Goal: Task Accomplishment & Management: Use online tool/utility

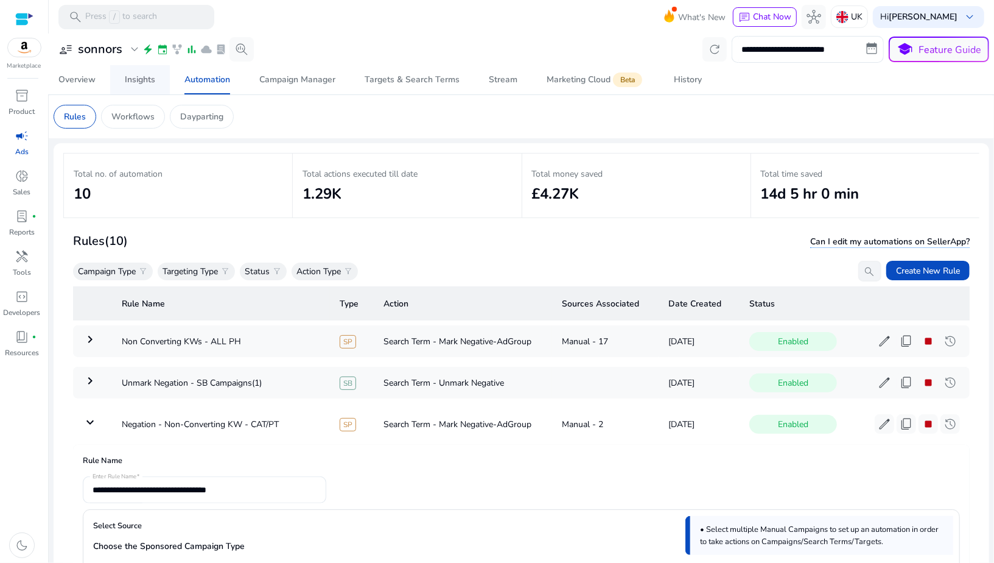
scroll to position [816, 0]
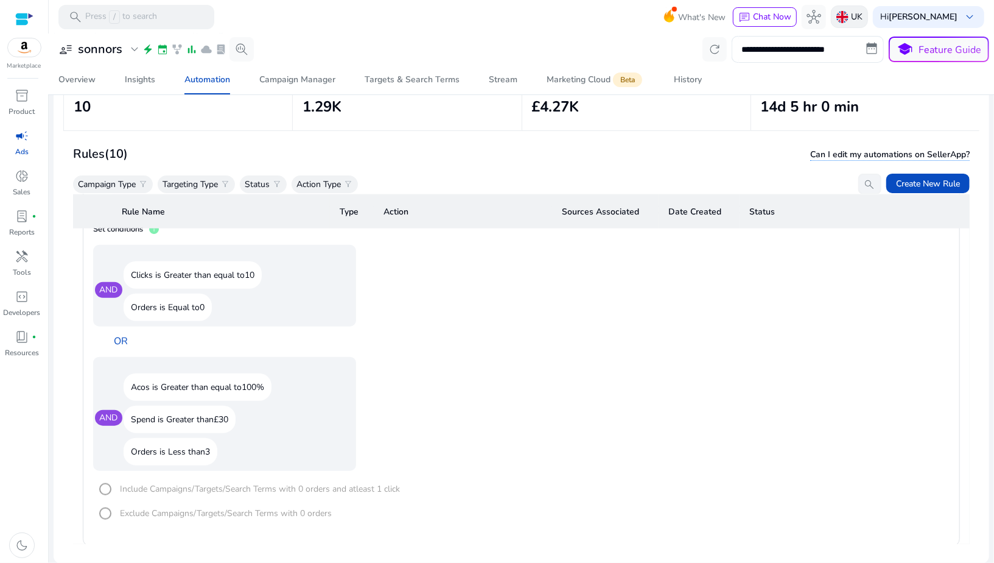
click at [849, 13] on img at bounding box center [843, 17] width 12 height 12
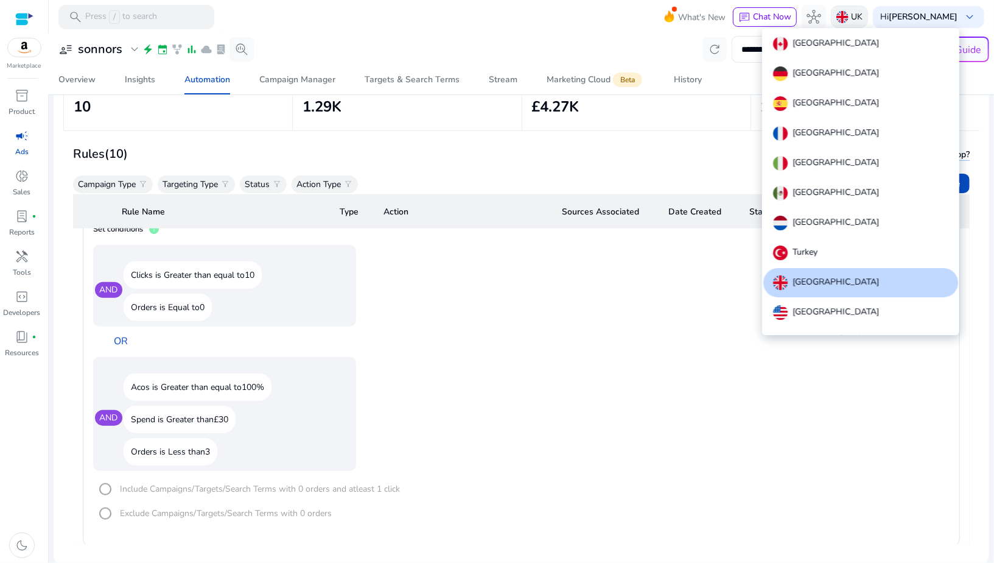
scroll to position [13, 0]
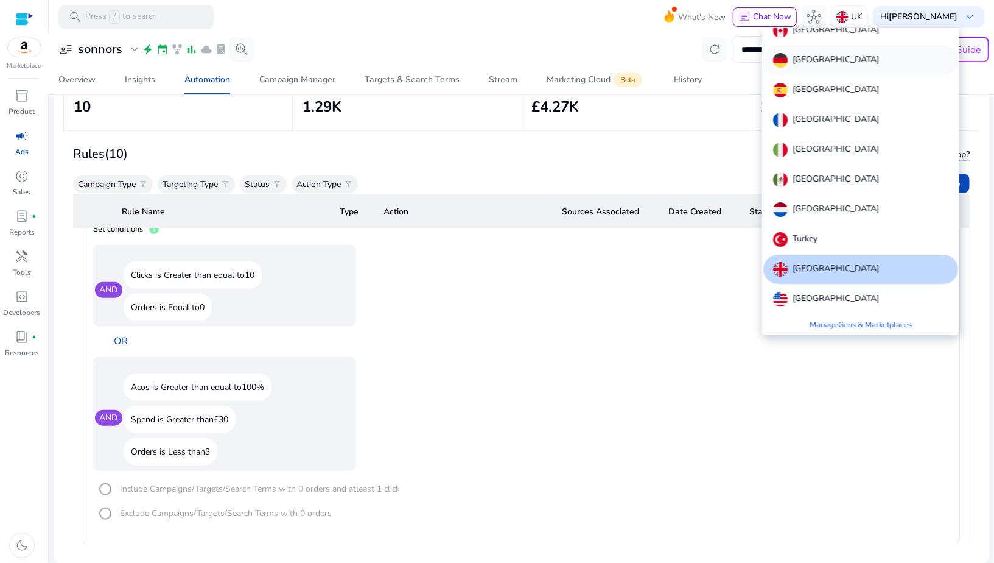
click at [799, 65] on p "[GEOGRAPHIC_DATA]" at bounding box center [836, 60] width 86 height 15
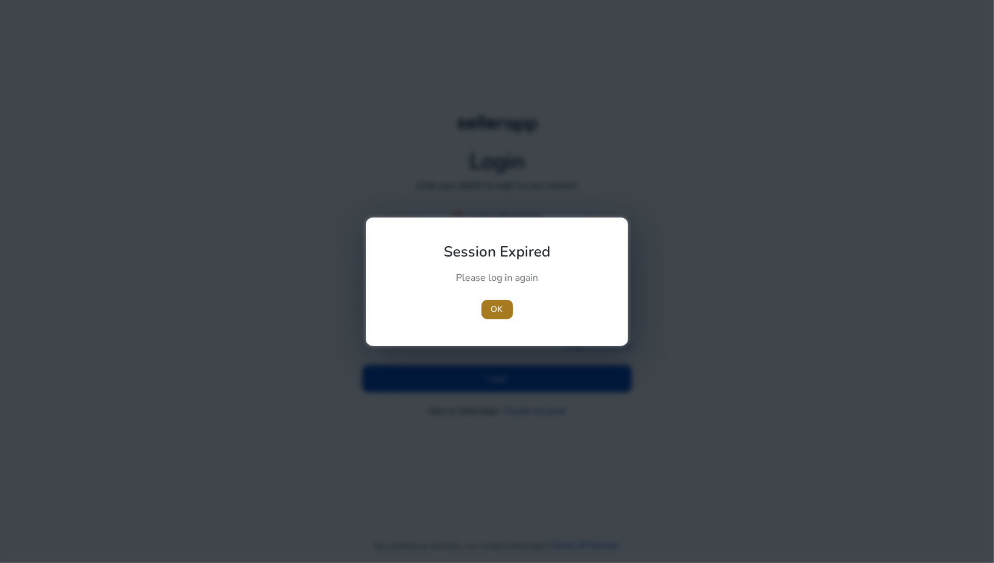
click at [506, 306] on span "button" at bounding box center [498, 309] width 32 height 29
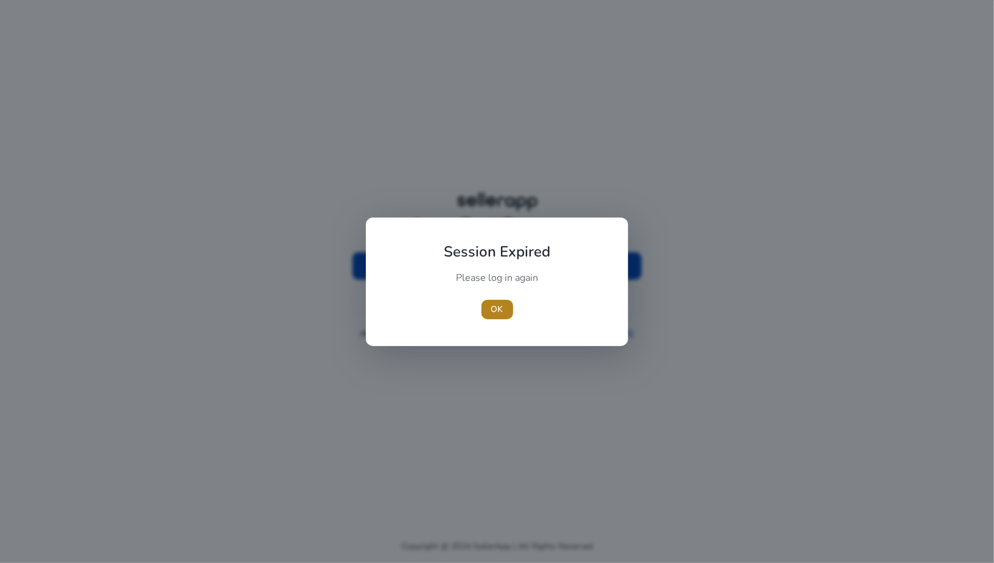
click at [499, 309] on span "OK" at bounding box center [497, 309] width 12 height 13
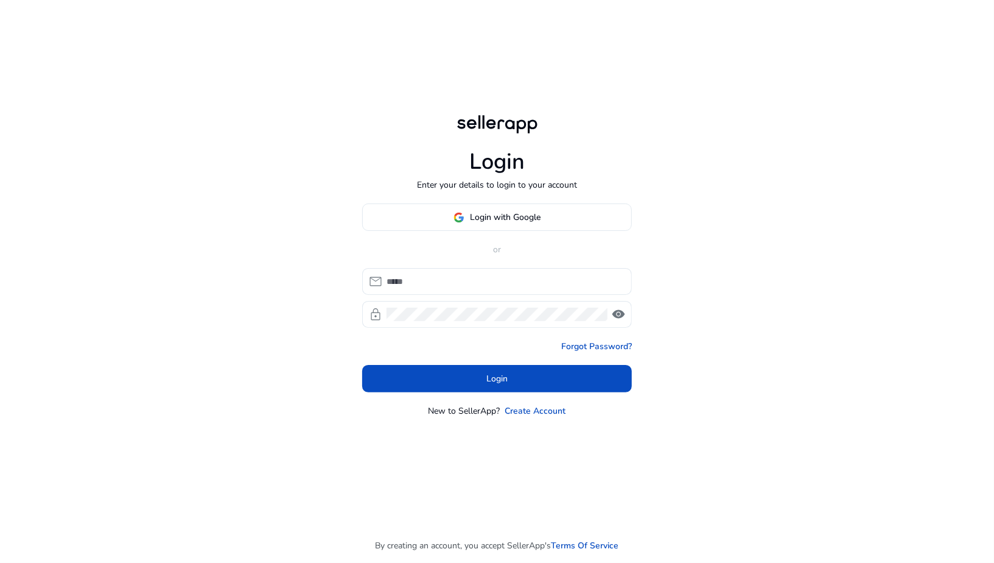
click at [434, 295] on div "mail lock visibility" at bounding box center [497, 298] width 270 height 60
click at [429, 282] on input at bounding box center [505, 281] width 236 height 13
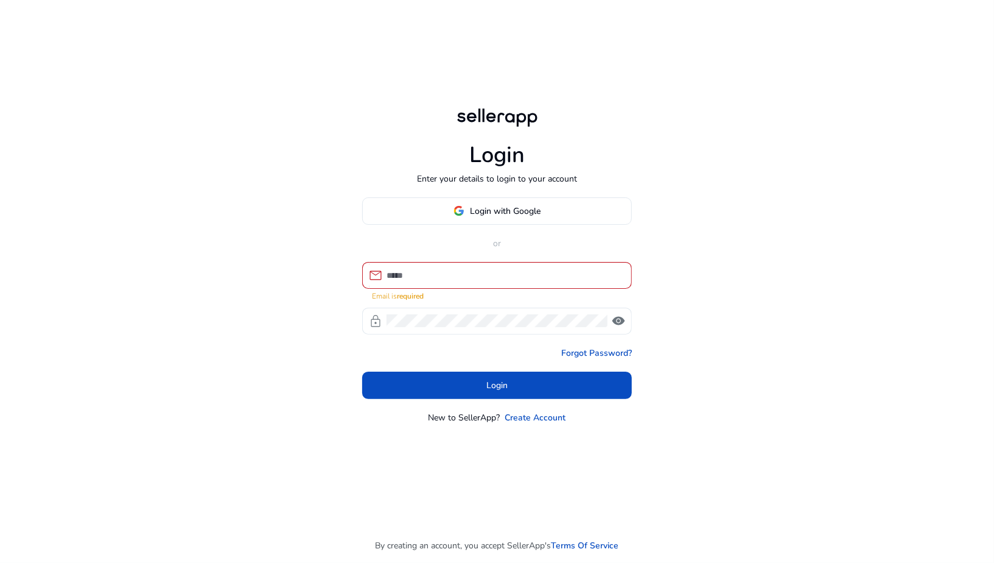
type input "**********"
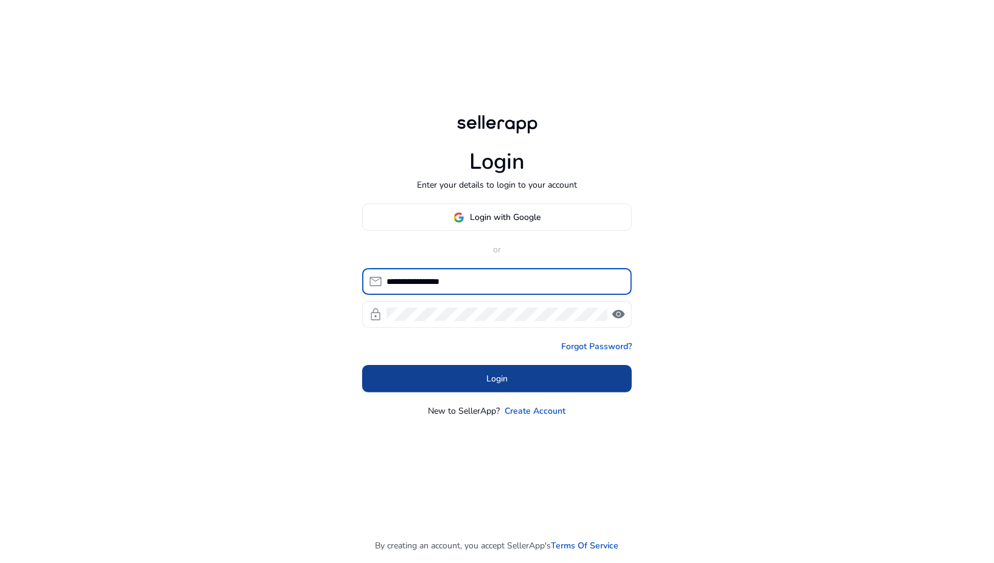
click at [469, 382] on span at bounding box center [497, 378] width 270 height 29
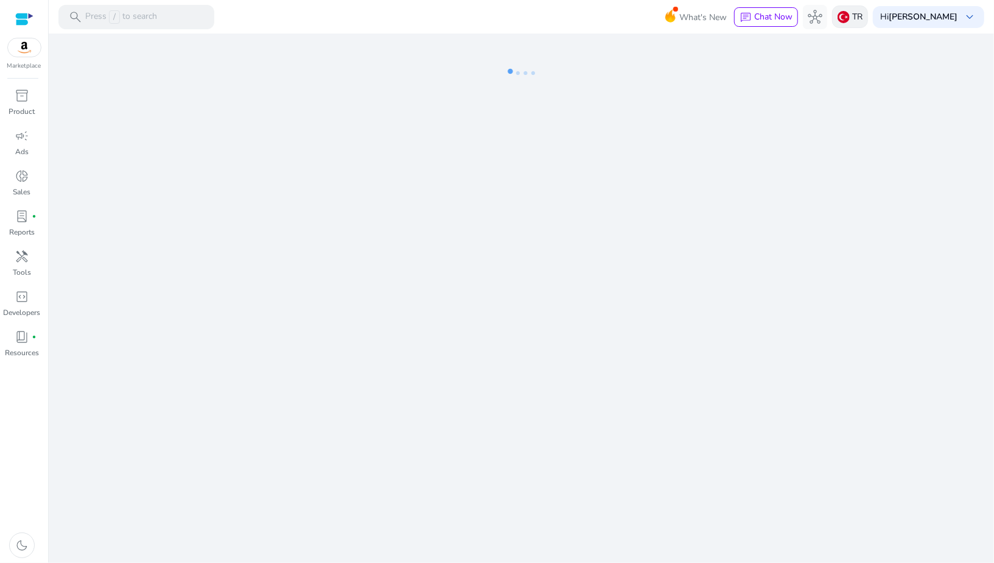
click at [850, 18] on img at bounding box center [844, 17] width 12 height 12
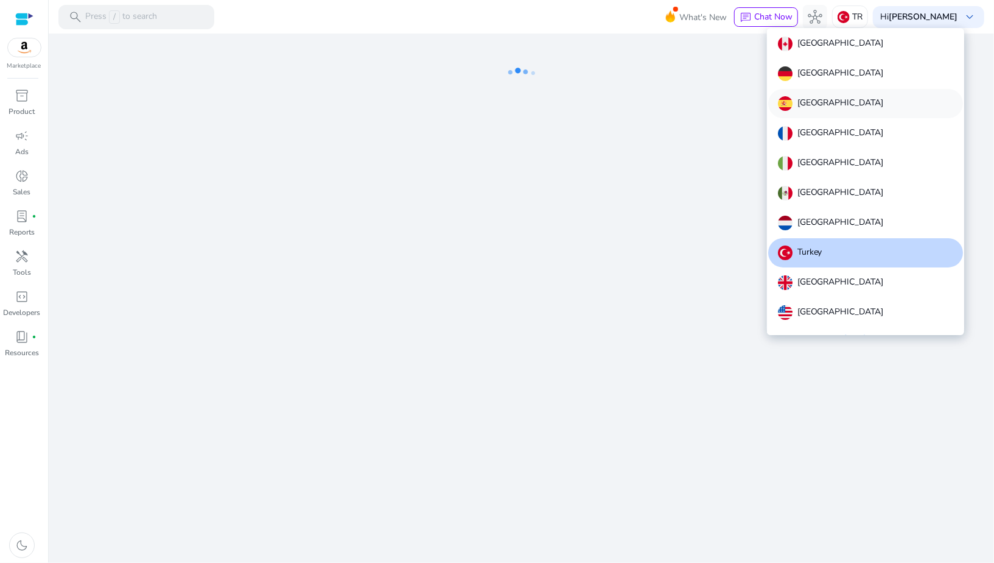
scroll to position [13, 0]
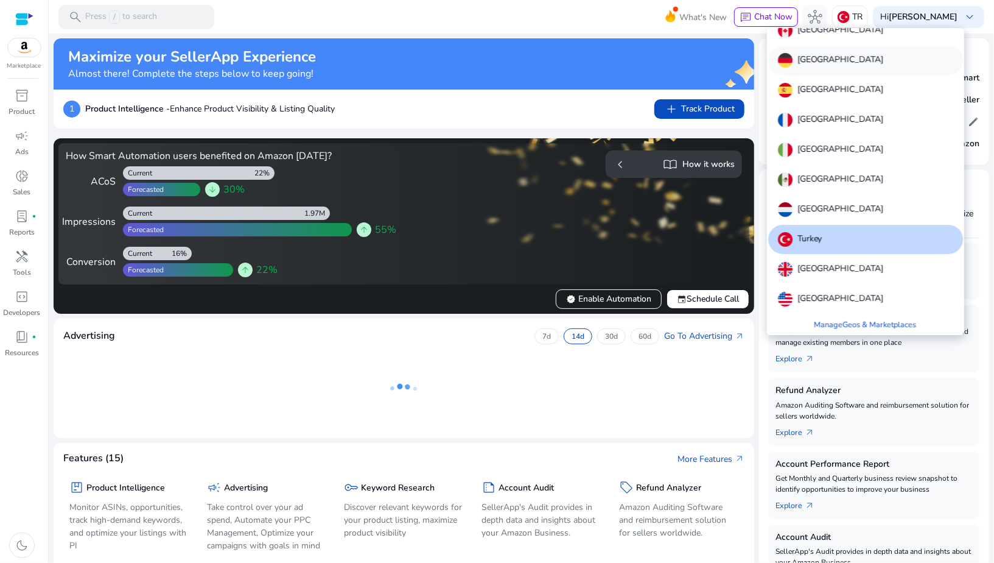
click at [798, 63] on p "[GEOGRAPHIC_DATA]" at bounding box center [841, 60] width 86 height 15
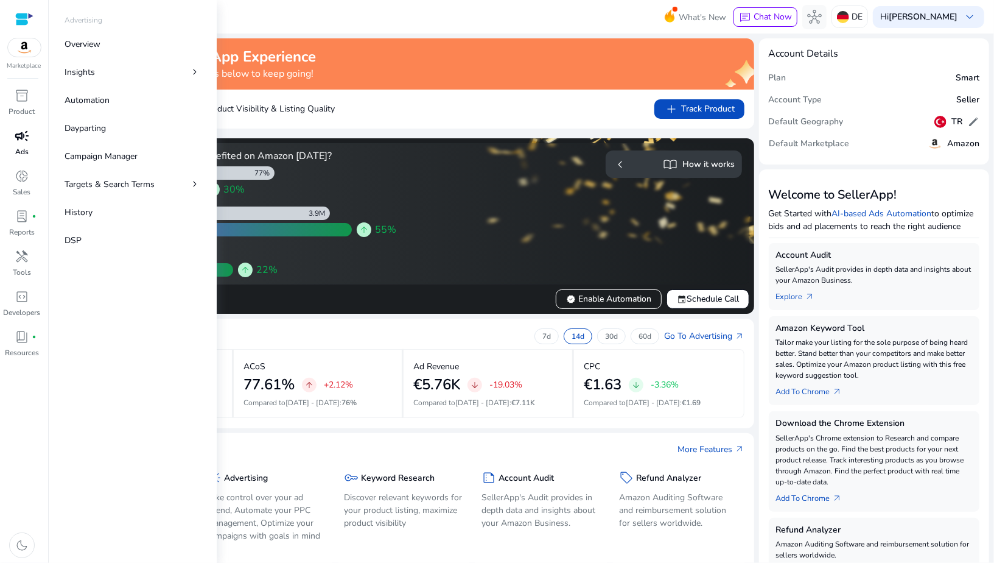
click at [27, 141] on span "campaign" at bounding box center [22, 135] width 15 height 15
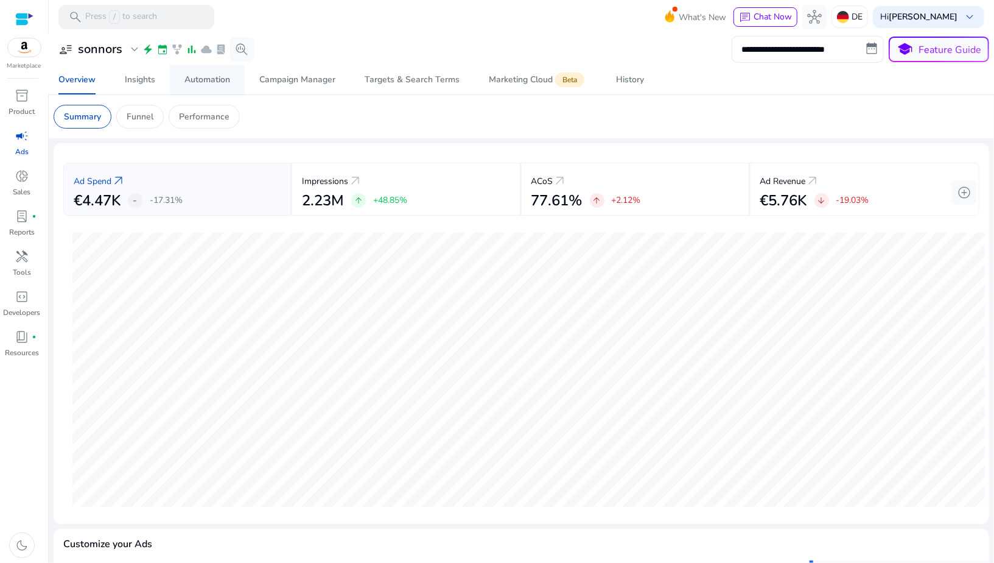
click at [224, 75] on div "Automation" at bounding box center [207, 79] width 46 height 9
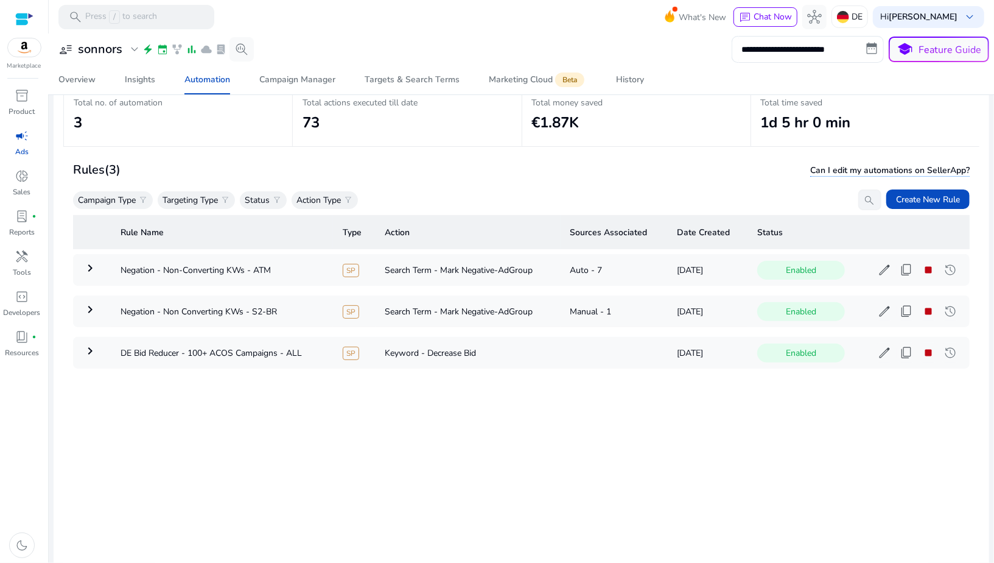
scroll to position [87, 0]
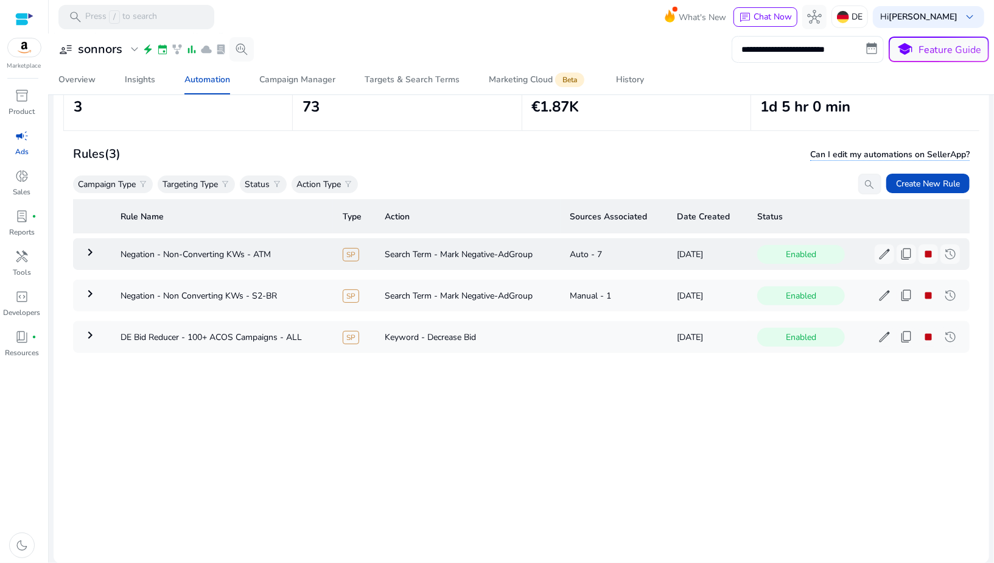
click at [94, 251] on mat-icon "keyboard_arrow_right" at bounding box center [90, 252] width 15 height 15
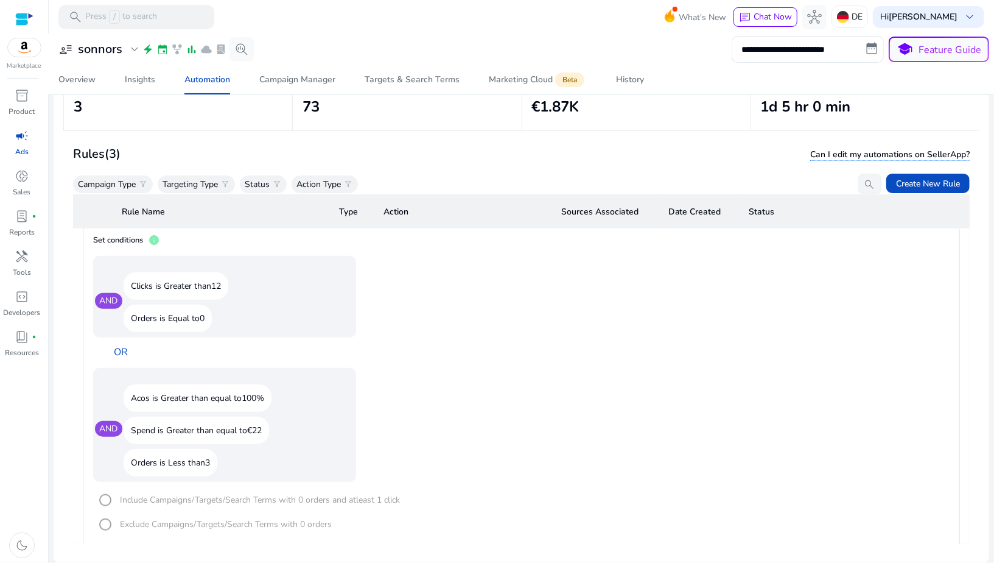
scroll to position [718, 0]
click at [618, 82] on div "History" at bounding box center [630, 79] width 28 height 9
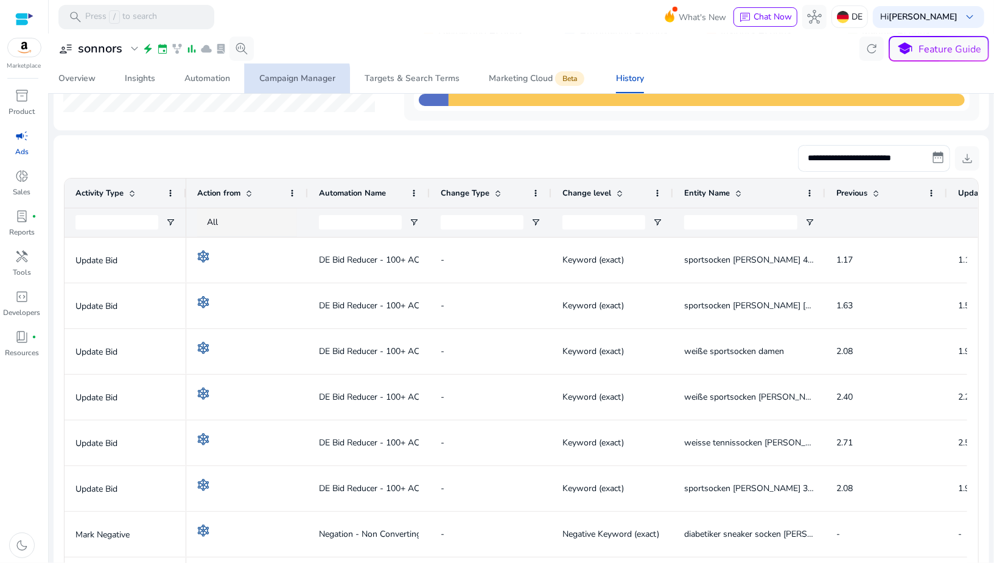
click at [260, 82] on div "Campaign Manager" at bounding box center [297, 78] width 76 height 9
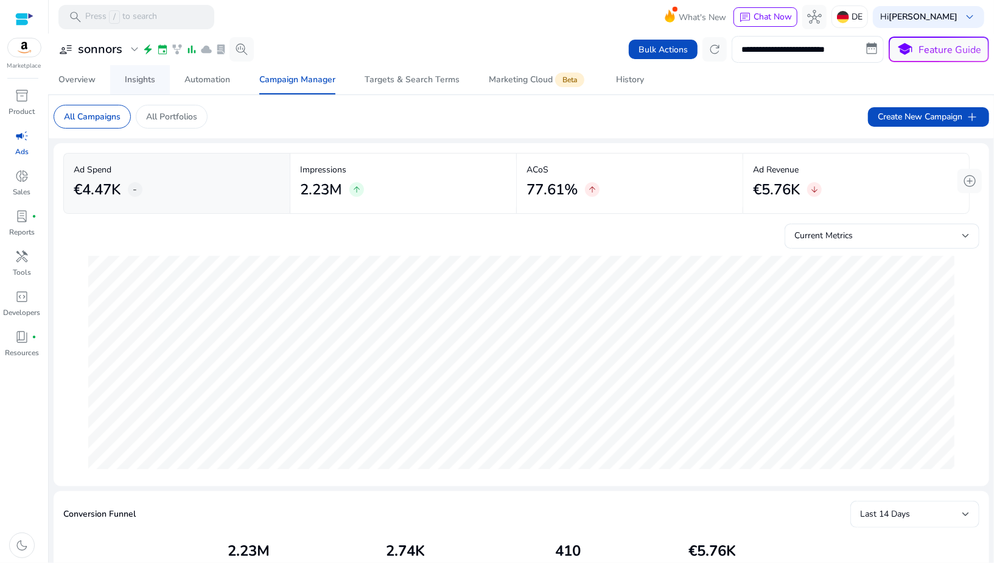
click at [144, 80] on div "Insights" at bounding box center [140, 79] width 30 height 9
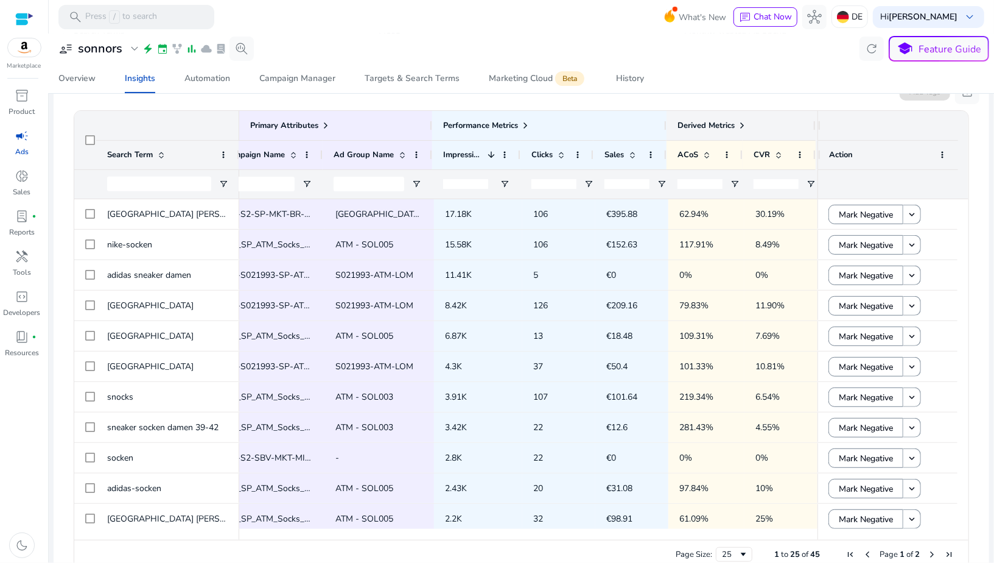
click at [740, 127] on span at bounding box center [742, 126] width 10 height 10
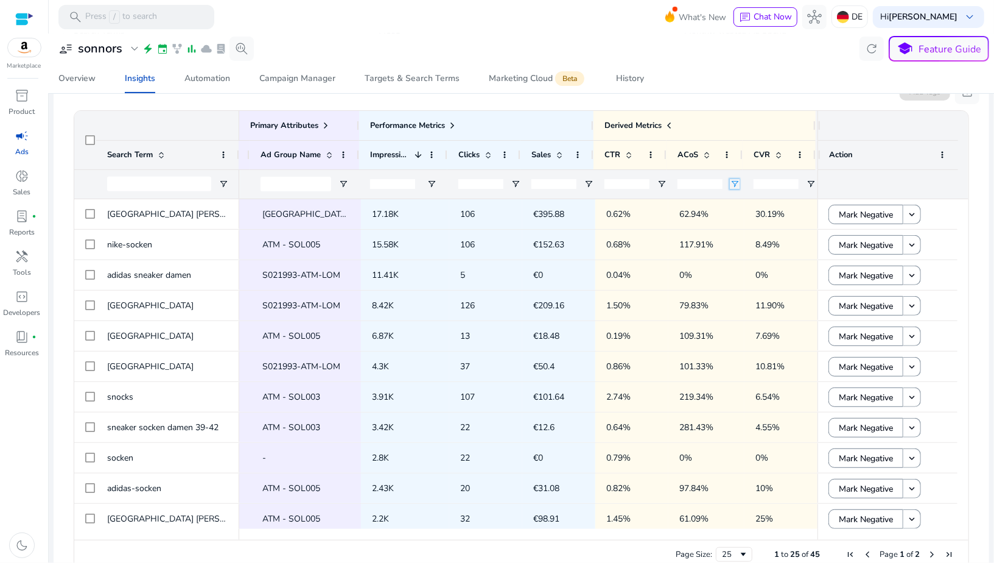
click at [730, 180] on span "Open Filter Menu" at bounding box center [735, 184] width 10 height 10
click at [735, 202] on div "Equals" at bounding box center [779, 206] width 94 height 15
click at [745, 224] on input "Filter Value" at bounding box center [779, 226] width 94 height 15
type input "*"
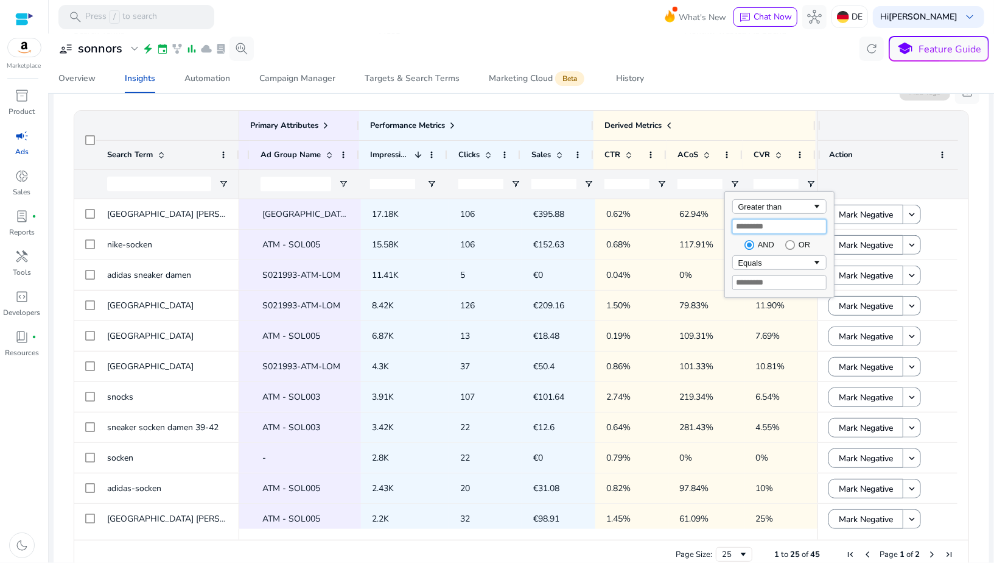
type input "***"
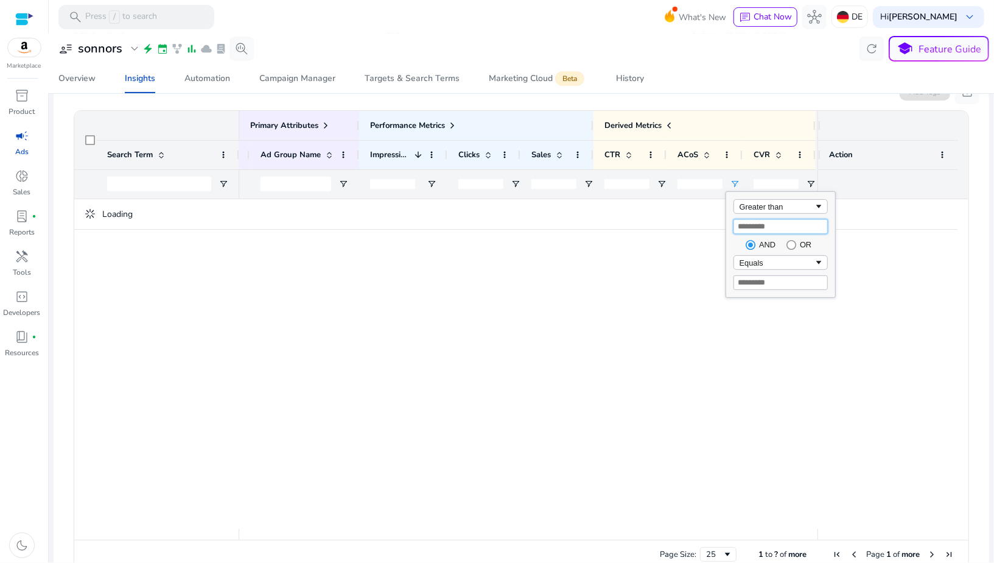
type input "***"
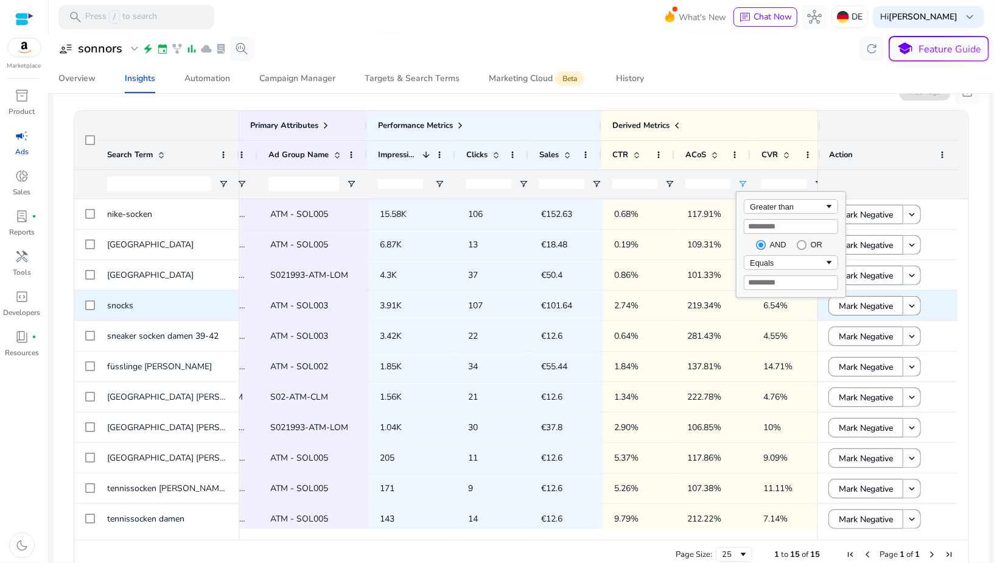
click at [697, 304] on p "219.34%" at bounding box center [714, 305] width 54 height 25
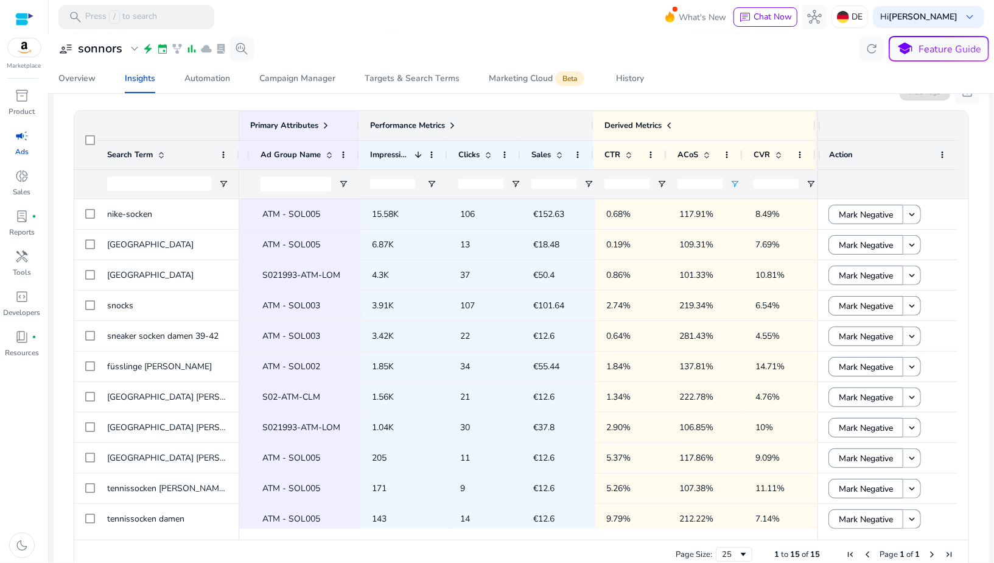
click at [453, 124] on span at bounding box center [453, 126] width 10 height 10
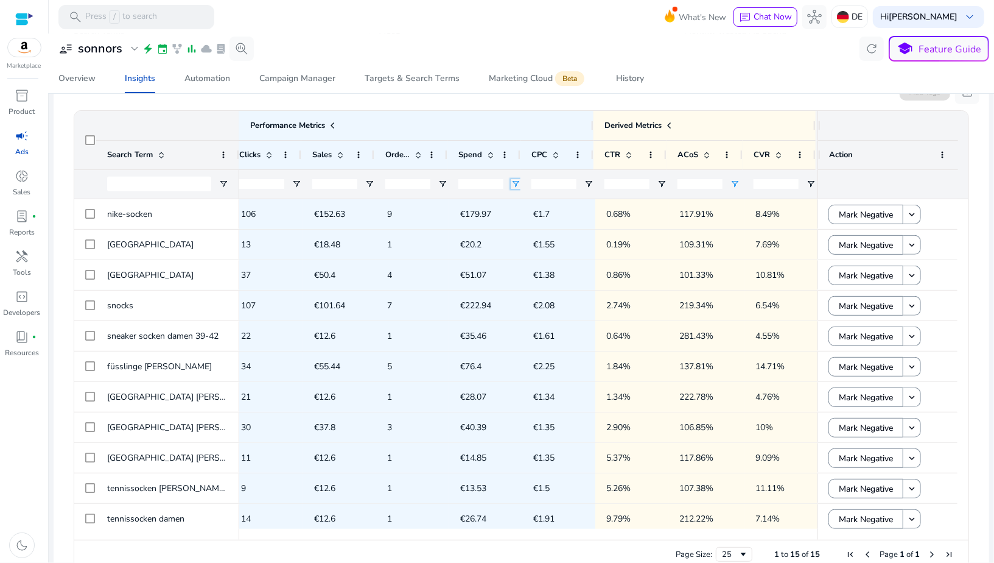
click at [511, 182] on span "Open Filter Menu" at bounding box center [516, 184] width 10 height 10
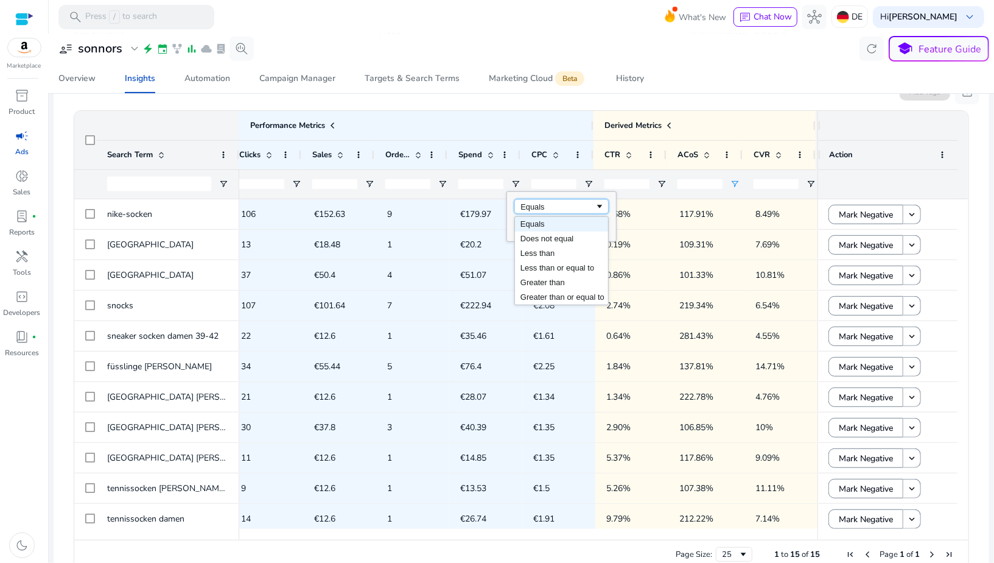
click at [527, 205] on div "Equals" at bounding box center [558, 206] width 74 height 9
click at [523, 227] on input "Filter Value" at bounding box center [561, 226] width 94 height 15
type input "**"
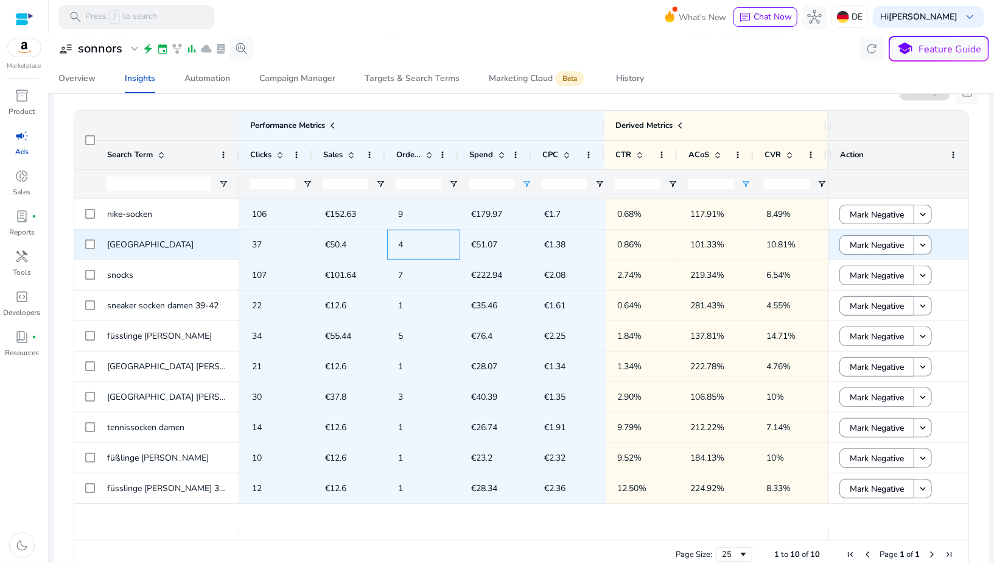
click at [455, 256] on div "4" at bounding box center [423, 245] width 73 height 30
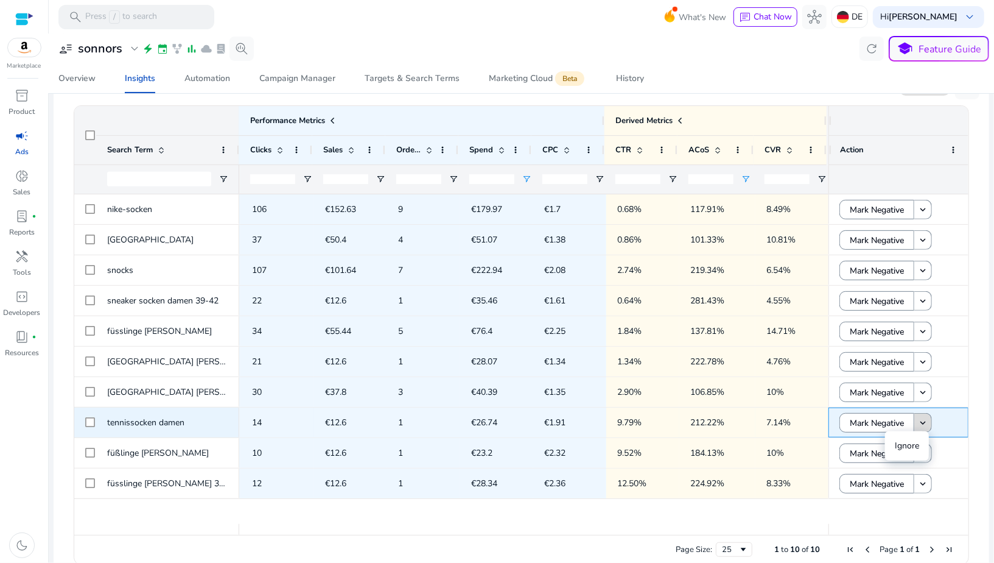
click at [918, 421] on mat-icon "keyboard_arrow_down" at bounding box center [923, 422] width 11 height 11
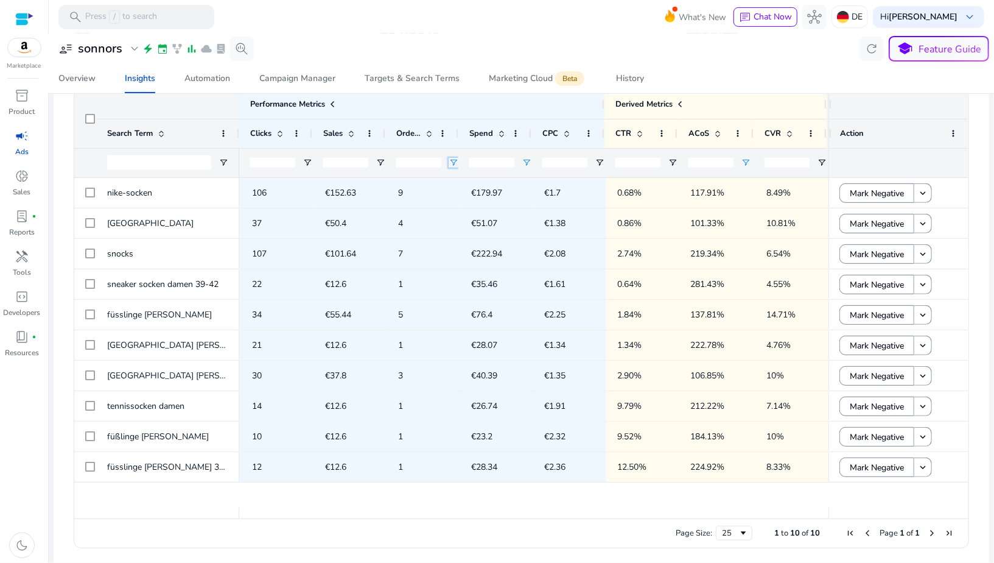
click at [449, 160] on span "Open Filter Menu" at bounding box center [454, 163] width 10 height 10
click at [462, 183] on div "Equals" at bounding box center [494, 185] width 74 height 9
click at [455, 203] on input "Filter Value" at bounding box center [498, 205] width 94 height 15
type input "*"
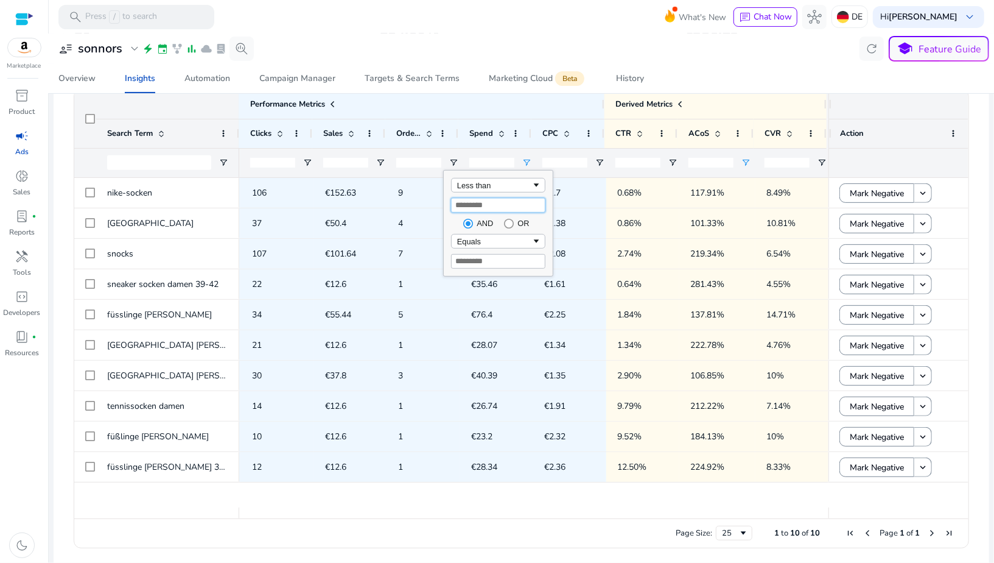
type input "*"
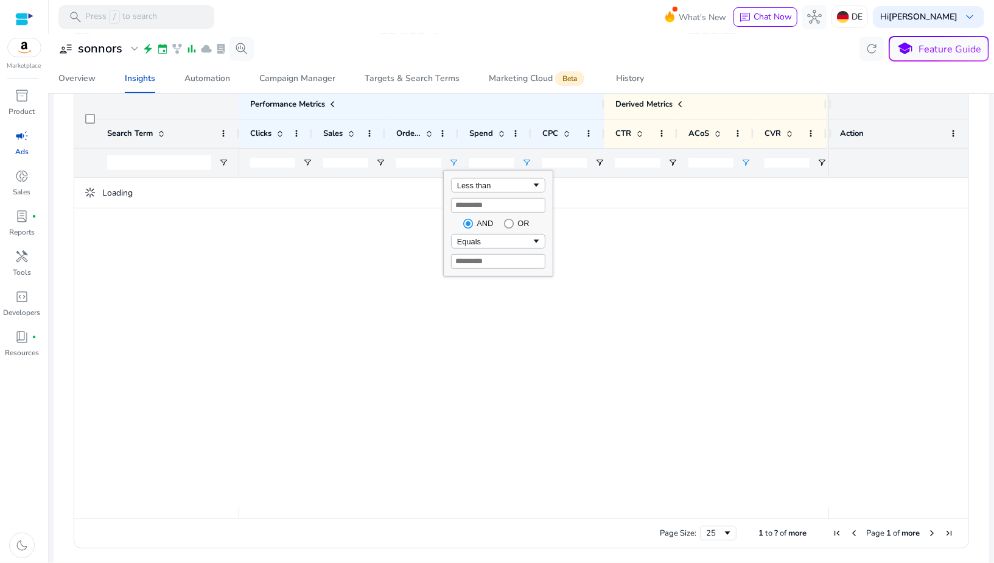
click at [423, 234] on div at bounding box center [533, 342] width 589 height 329
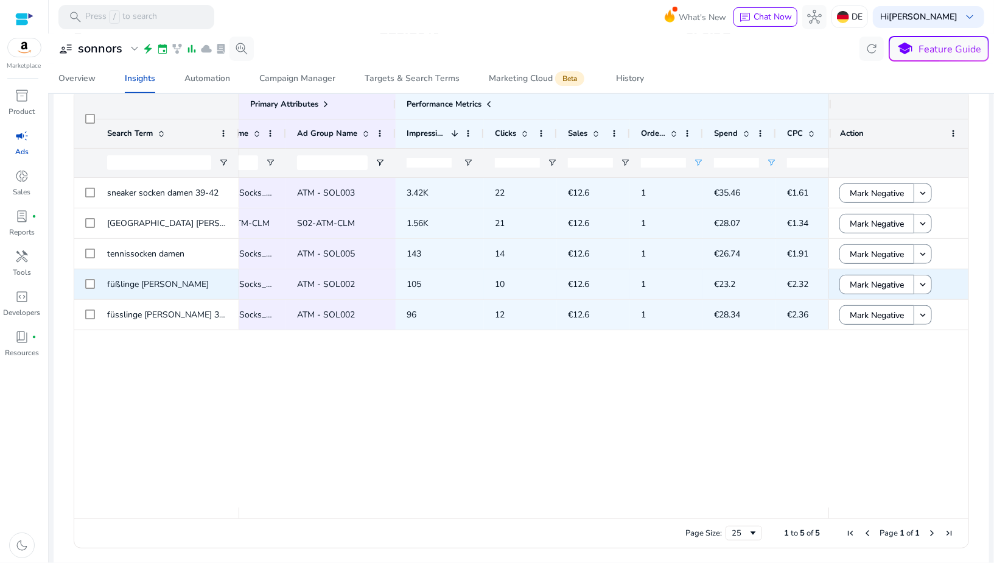
scroll to position [0, 238]
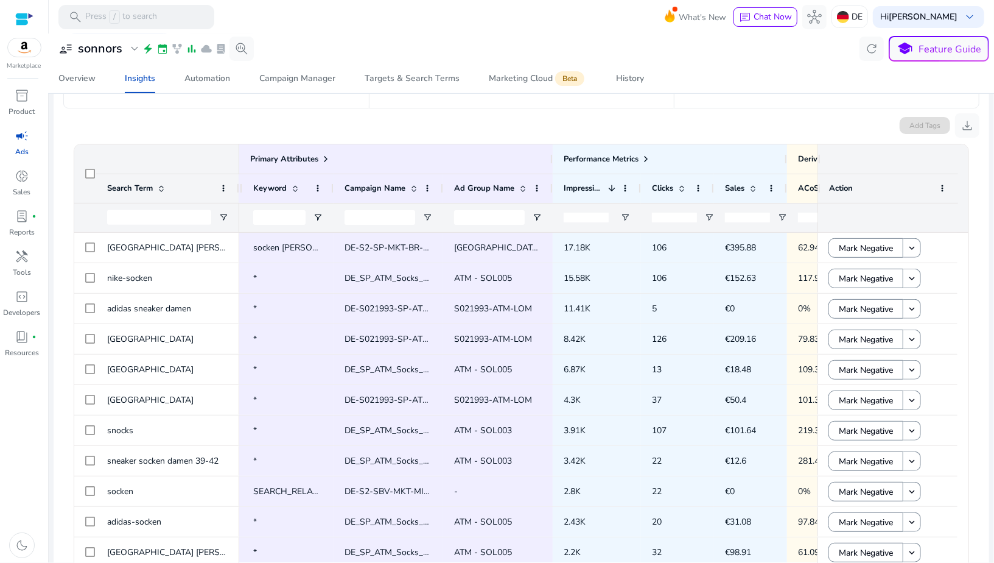
scroll to position [0, 100]
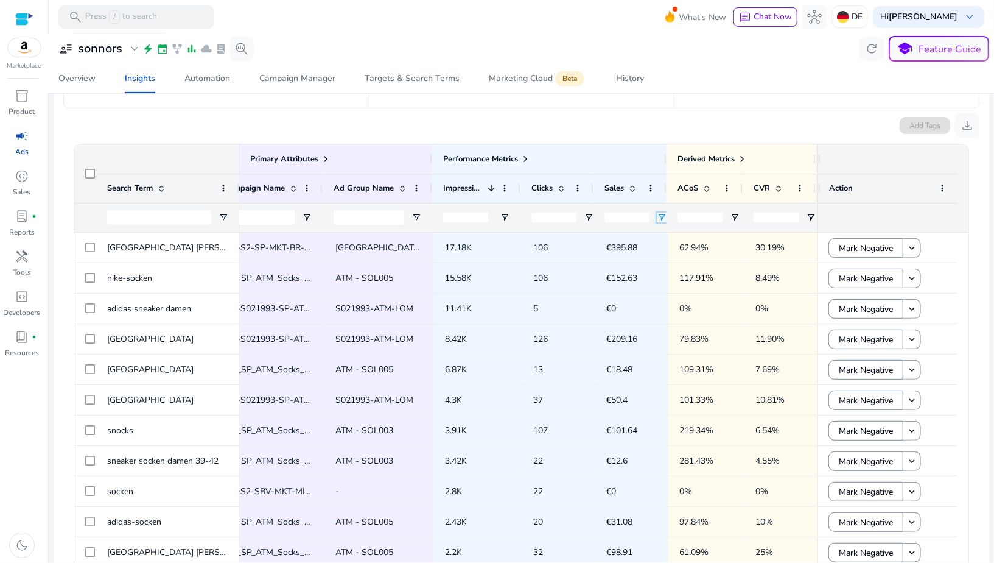
click at [657, 216] on span "Open Filter Menu" at bounding box center [662, 217] width 10 height 10
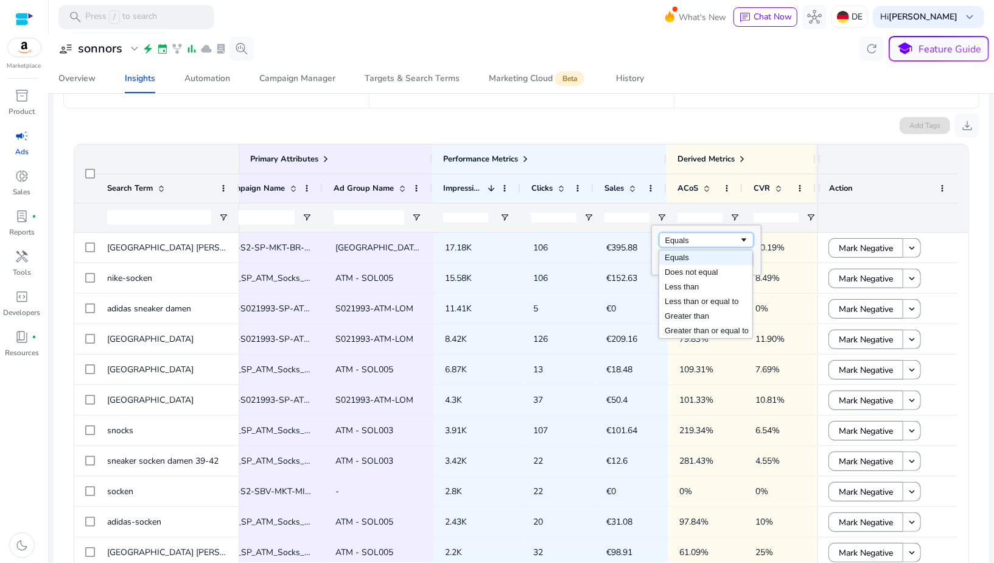
click at [665, 233] on div "Equals" at bounding box center [706, 240] width 94 height 15
click at [664, 257] on input "Filter Value" at bounding box center [706, 260] width 94 height 15
type input "**"
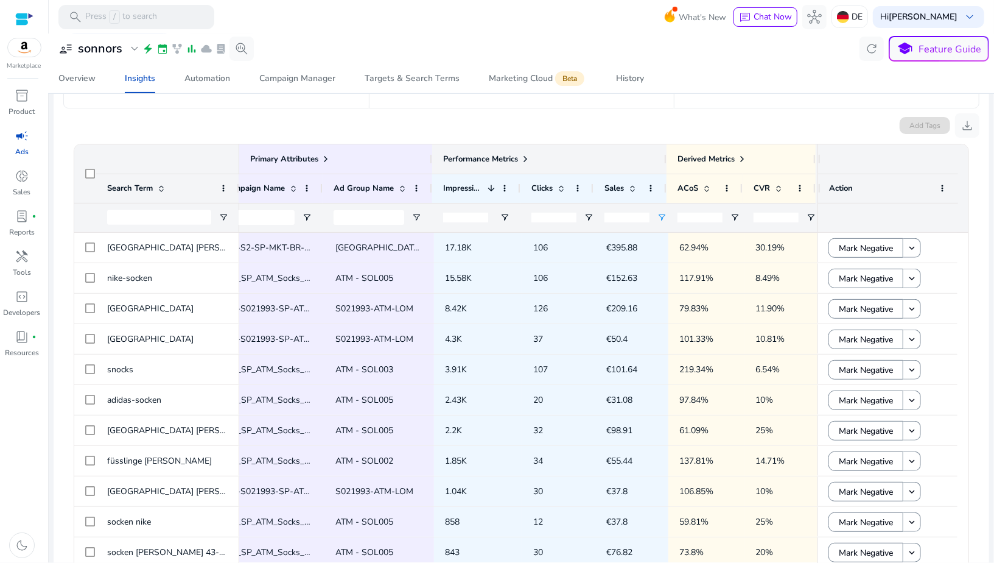
click at [524, 156] on span at bounding box center [526, 159] width 10 height 10
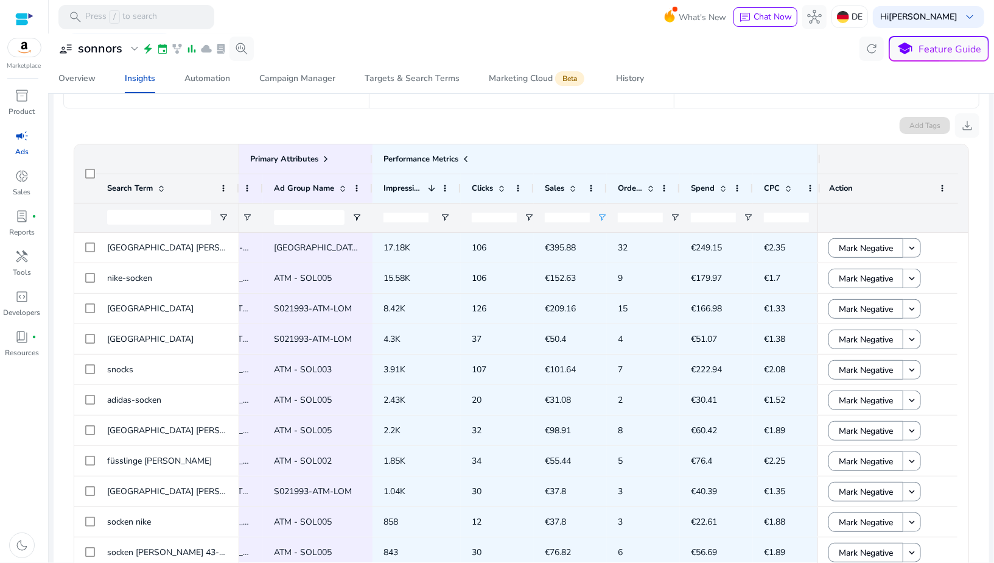
scroll to position [0, 368]
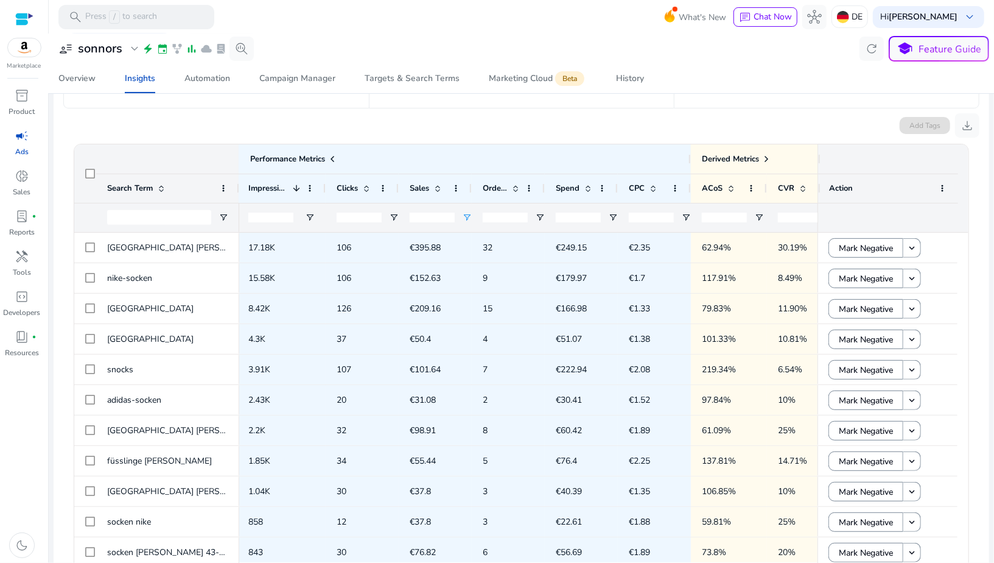
click at [545, 214] on div at bounding box center [581, 217] width 73 height 29
click at [540, 214] on span "Open Filter Menu" at bounding box center [540, 217] width 10 height 10
click at [550, 238] on div "Equals" at bounding box center [584, 240] width 74 height 9
click at [549, 265] on input "Filter Value" at bounding box center [588, 260] width 94 height 15
type input "*"
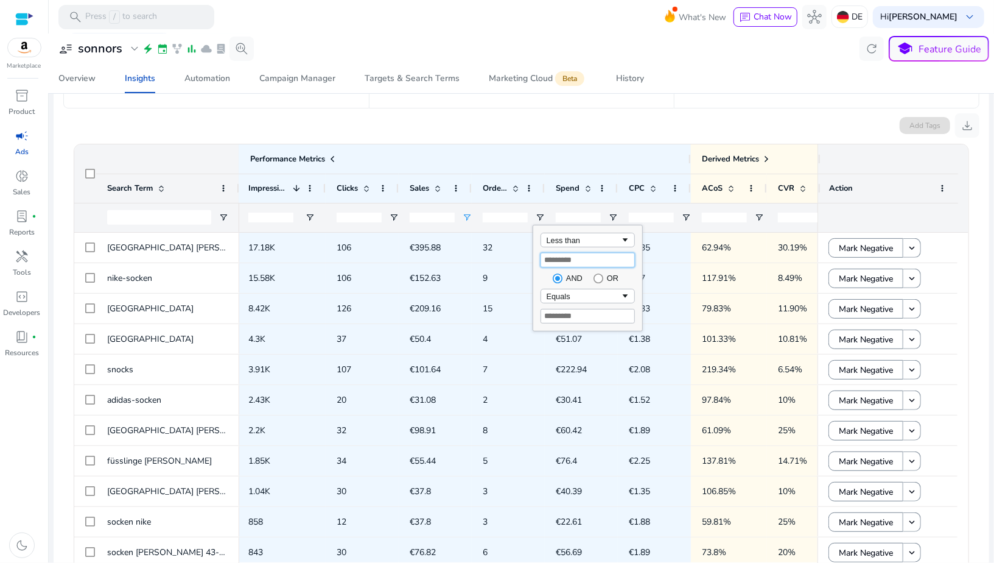
type input "*"
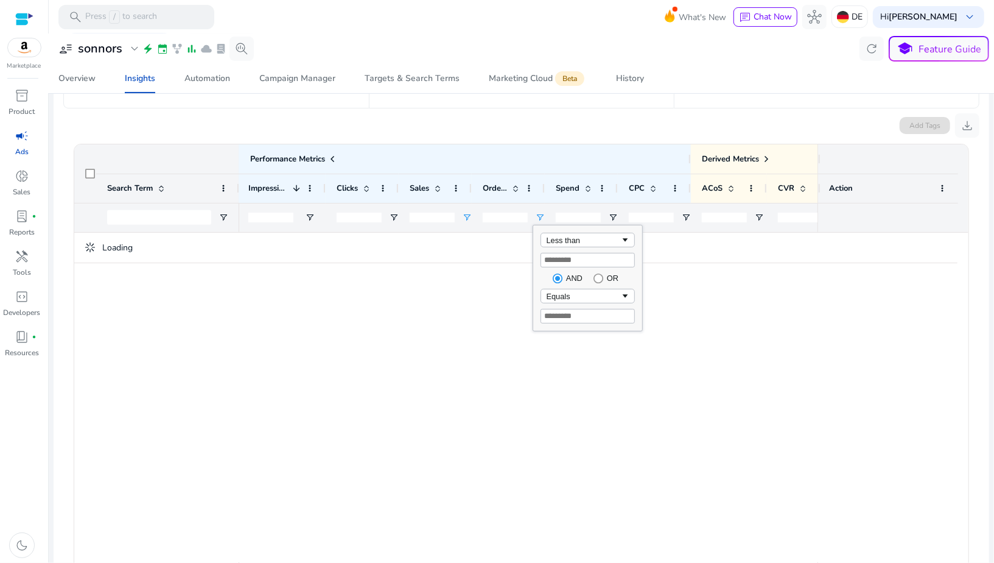
click at [504, 277] on span "9" at bounding box center [508, 277] width 51 height 25
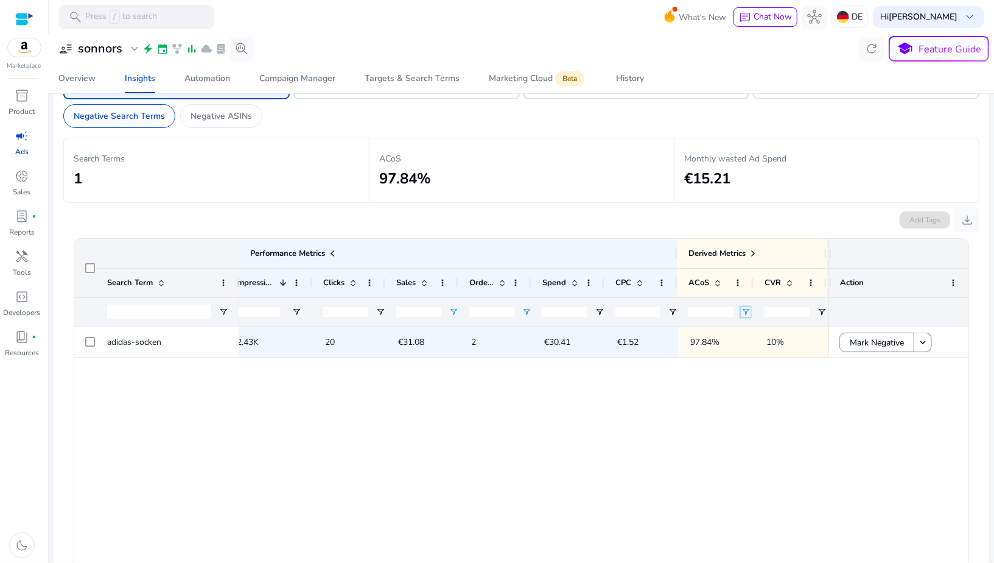
click at [744, 308] on span "Open Filter Menu" at bounding box center [746, 312] width 10 height 10
click at [755, 333] on div "Equals" at bounding box center [788, 334] width 74 height 9
click at [756, 356] on input "Filter Value" at bounding box center [792, 354] width 94 height 15
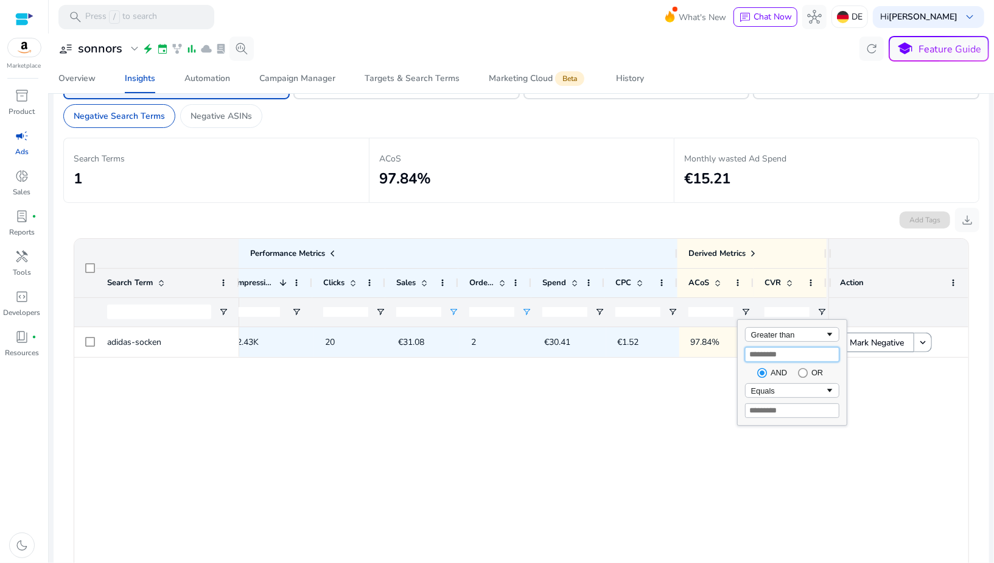
type input "***"
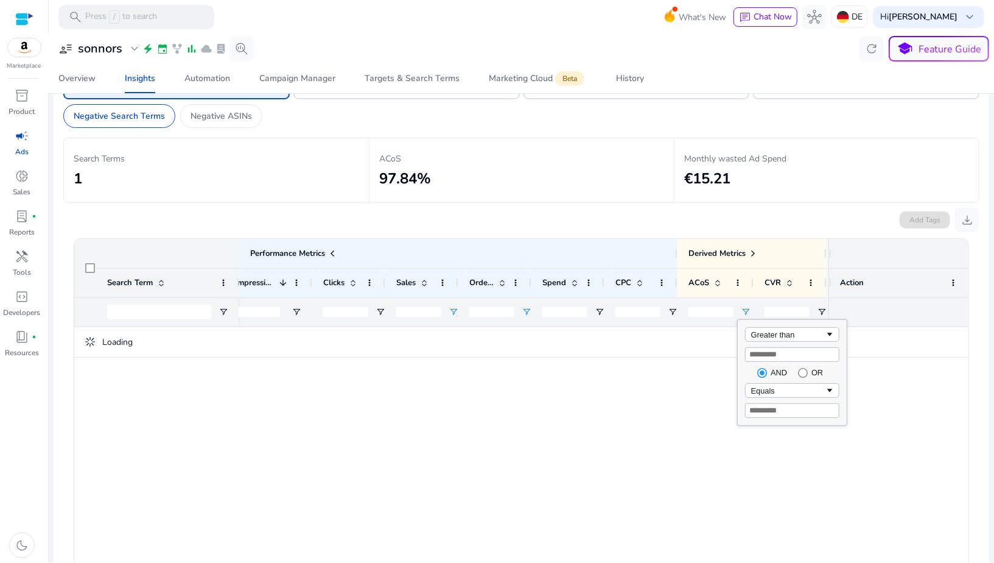
click at [678, 370] on div "ATM - SOL005 2.43K 20 €31.08 2 €30.41 €1.52 97.84% 10%" at bounding box center [533, 491] width 589 height 329
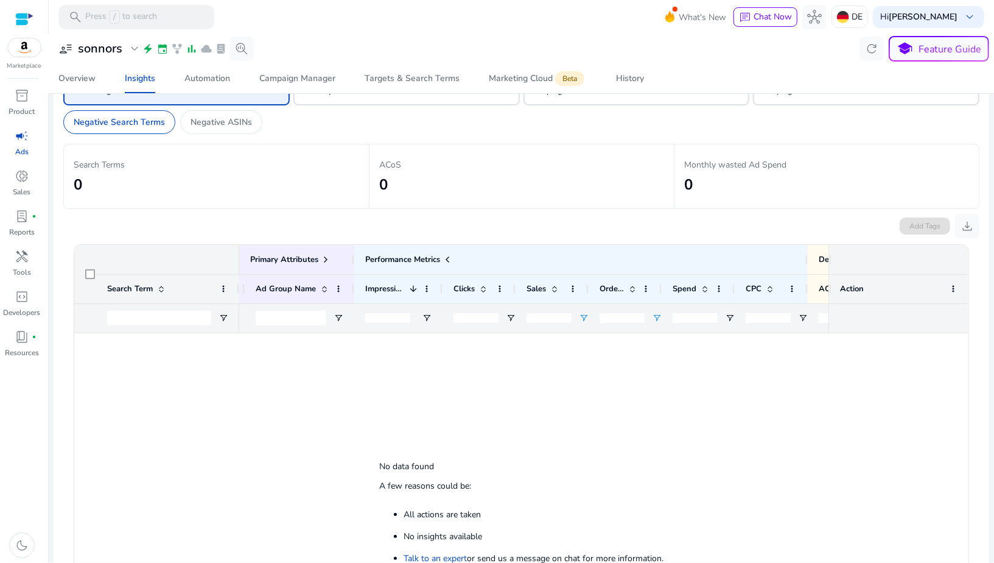
click at [539, 318] on input "**" at bounding box center [549, 318] width 45 height 10
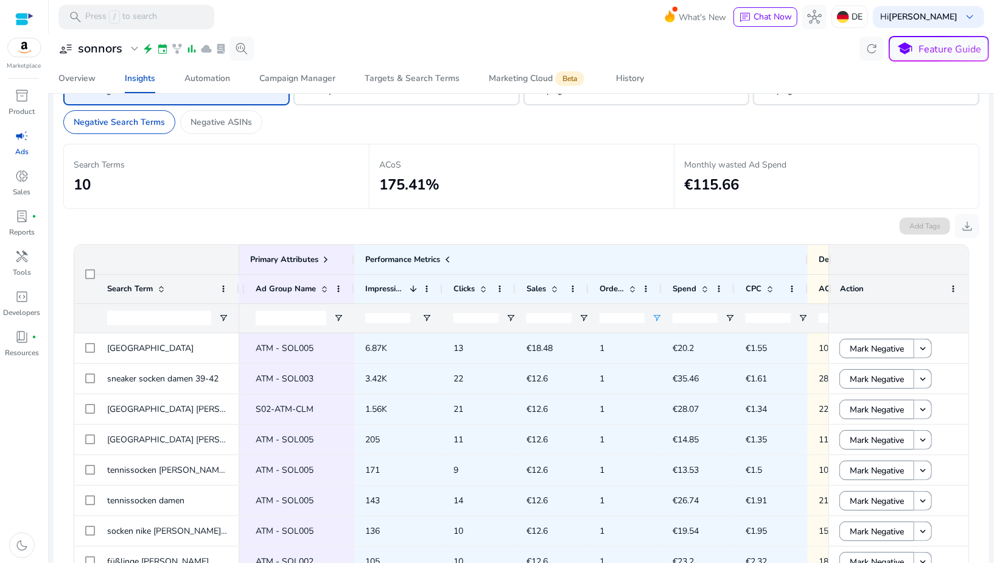
click at [737, 315] on div at bounding box center [771, 317] width 73 height 29
click at [732, 315] on span "Open Filter Menu" at bounding box center [730, 318] width 10 height 10
click at [736, 336] on div "Equals" at bounding box center [773, 340] width 74 height 9
click at [737, 364] on input "Filter Value" at bounding box center [777, 360] width 94 height 15
paste input "**"
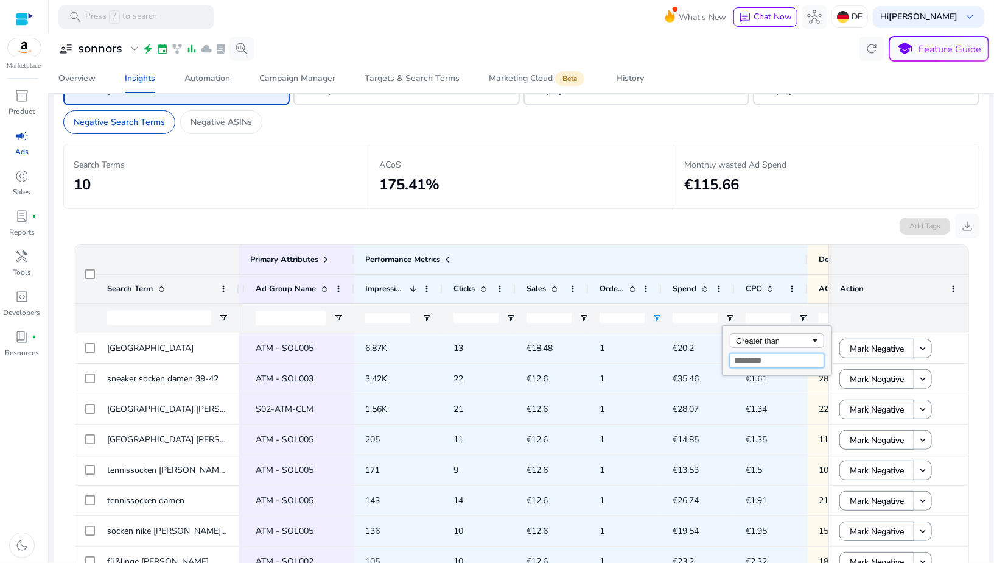
type input "**"
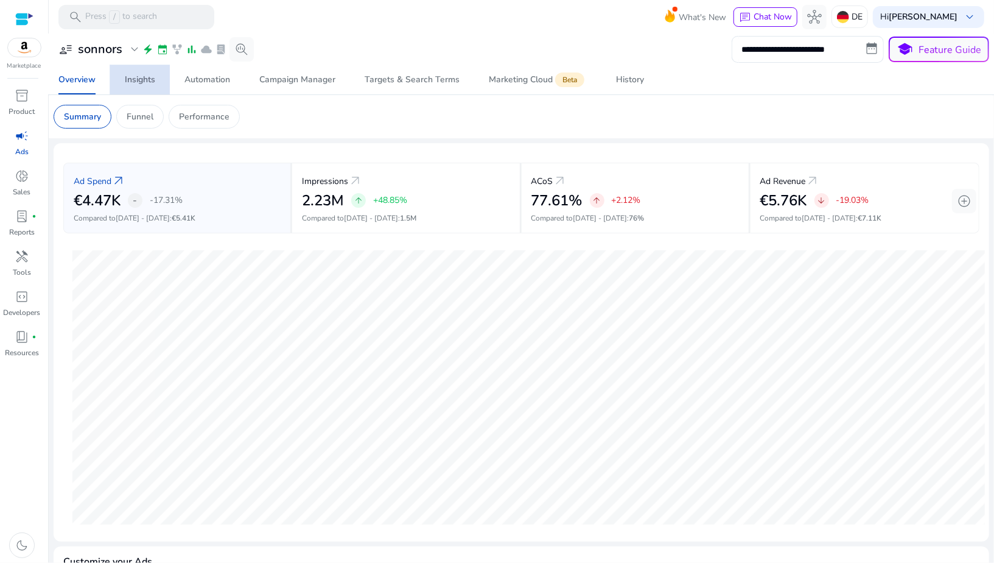
click at [137, 82] on div "Insights" at bounding box center [140, 79] width 30 height 9
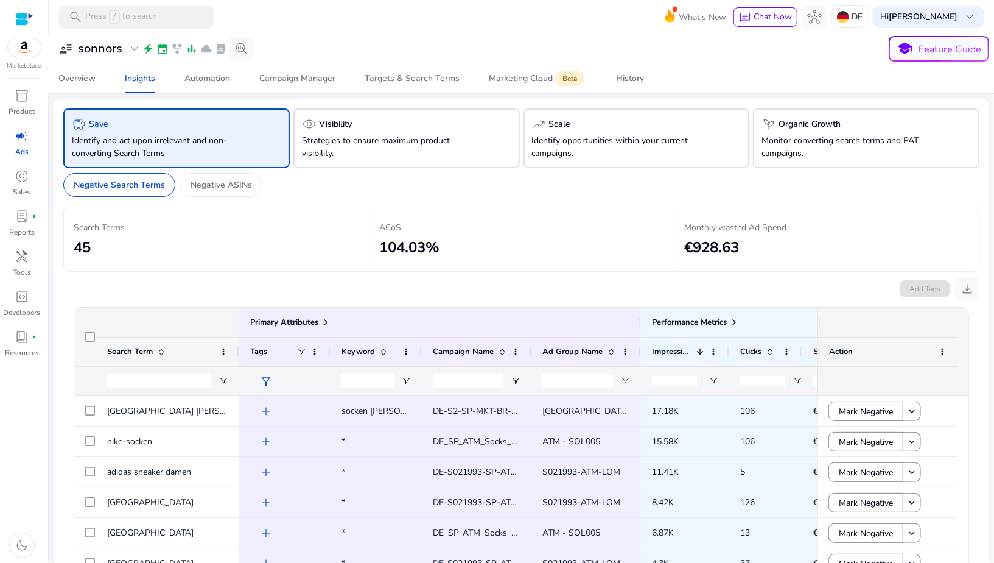
click at [30, 149] on link "campaign Ads" at bounding box center [22, 146] width 44 height 40
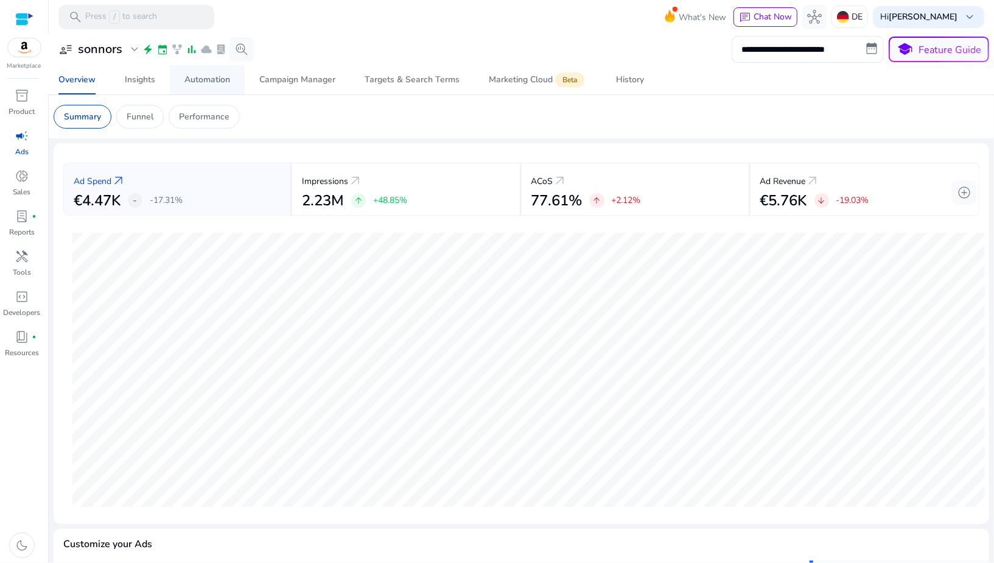
click at [219, 86] on span "Automation" at bounding box center [207, 79] width 46 height 29
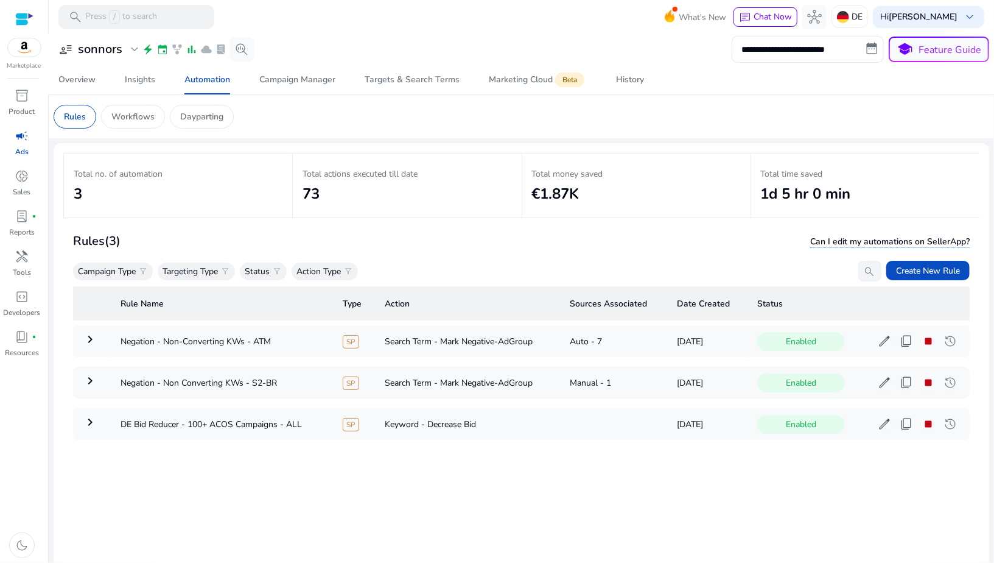
scroll to position [17, 0]
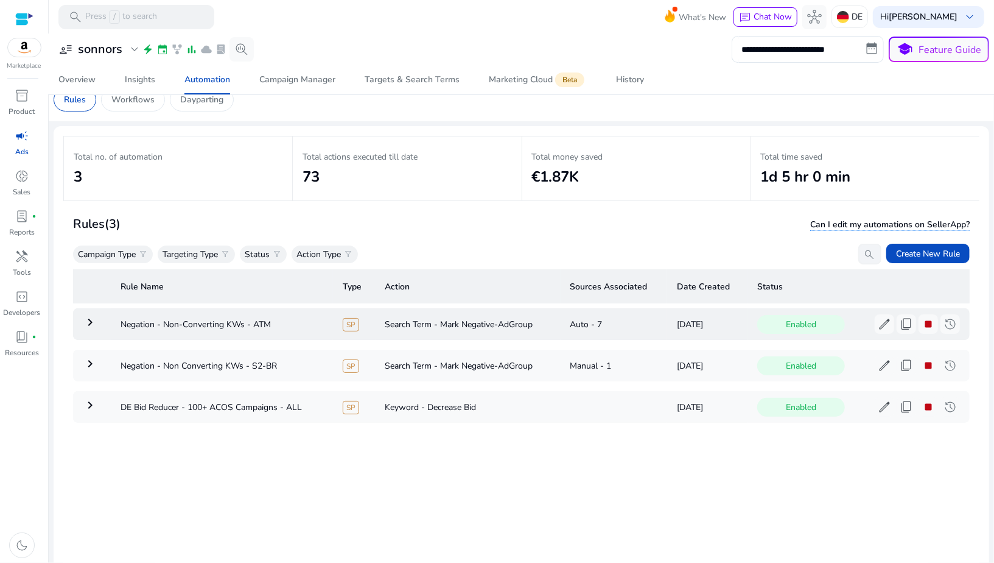
click at [86, 318] on mat-icon "keyboard_arrow_right" at bounding box center [90, 322] width 15 height 15
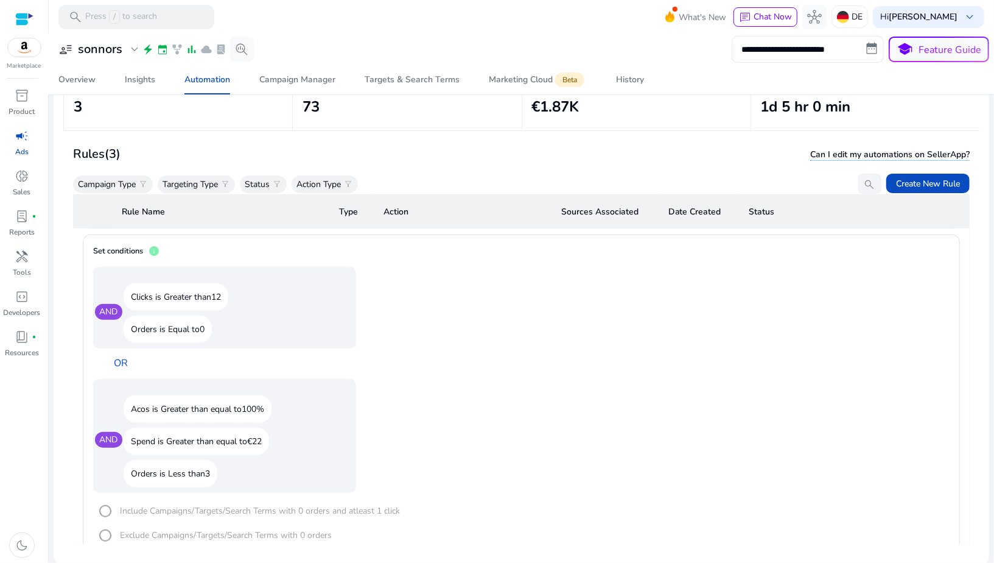
scroll to position [700, 0]
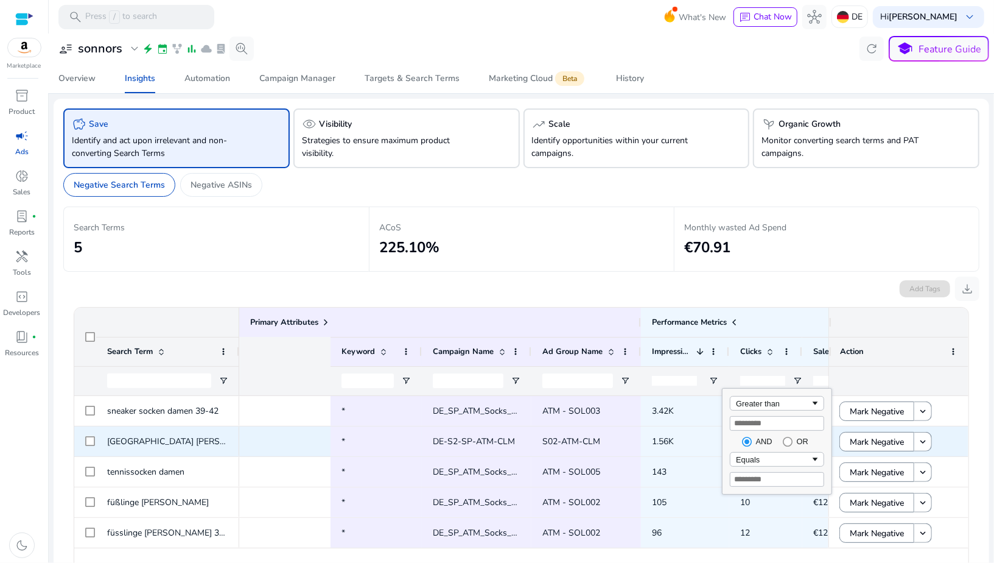
scroll to position [0, 287]
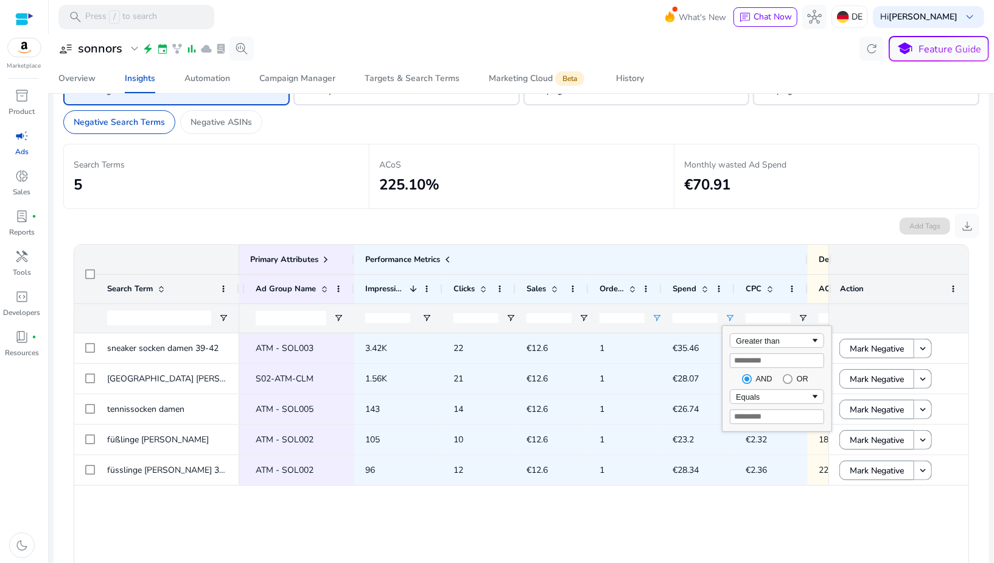
click at [687, 486] on div "* DE_SP_ATM_Socks_All ATM - SOL003 3.42K 22 €12.6 1 €35.46 €1.61 281.43% 4.55% …" at bounding box center [533, 497] width 589 height 329
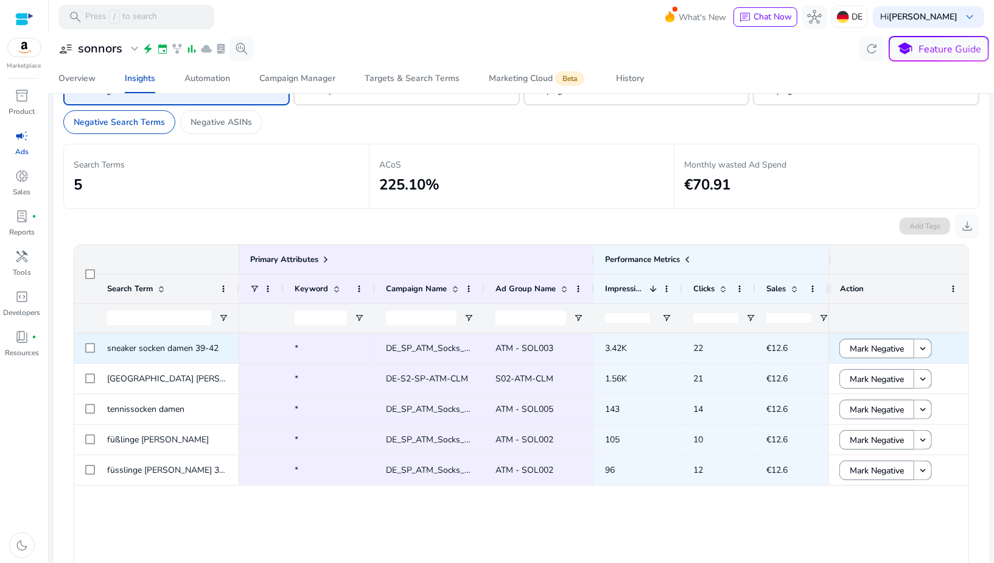
scroll to position [0, 24]
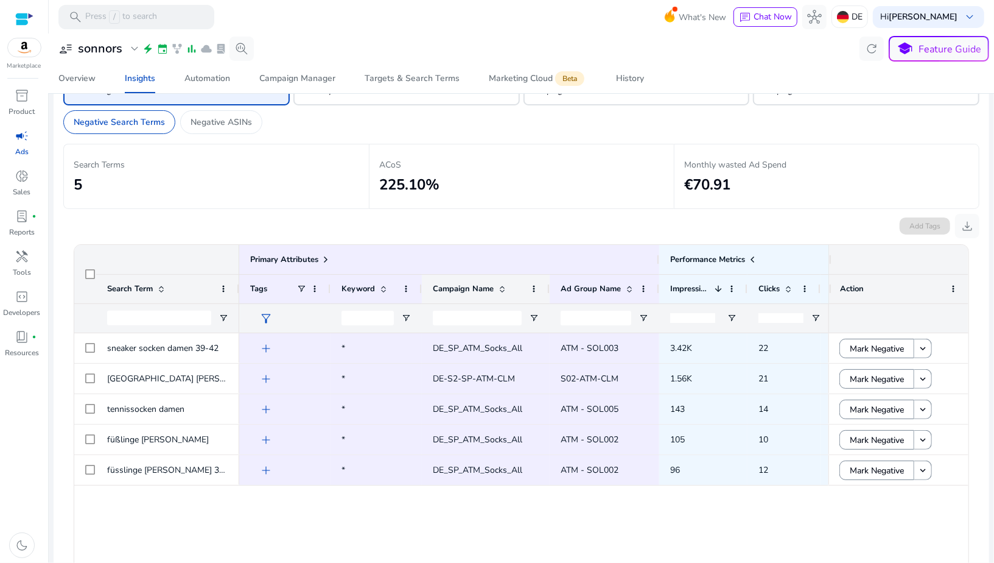
drag, startPoint x: 528, startPoint y: 284, endPoint x: 546, endPoint y: 284, distance: 18.3
click at [547, 284] on div at bounding box center [549, 289] width 5 height 29
click at [186, 346] on span "sneaker socken damen 39-42" at bounding box center [162, 348] width 111 height 12
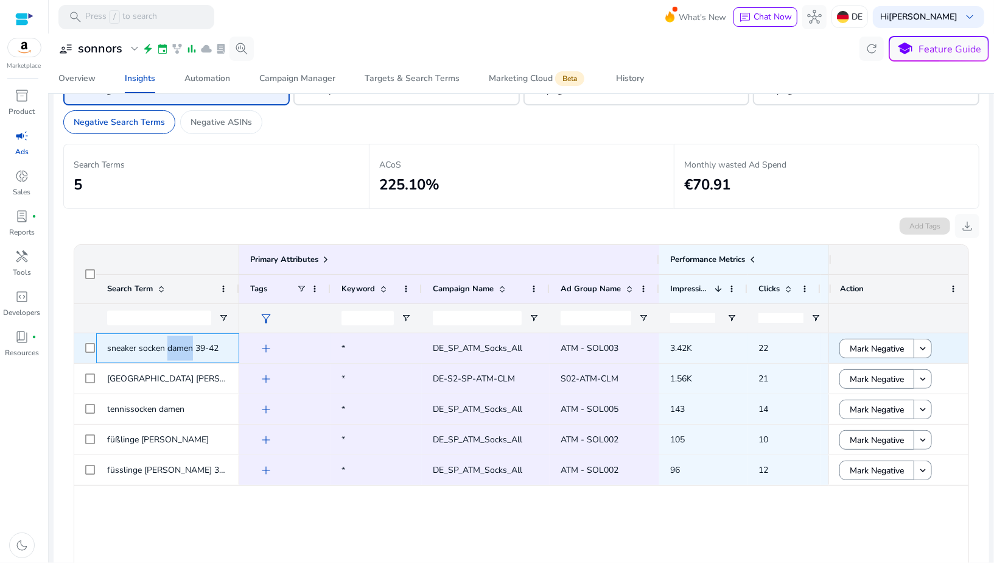
click at [186, 346] on span "sneaker socken damen 39-42" at bounding box center [162, 348] width 111 height 12
copy div "sneaker socken damen 39-42"
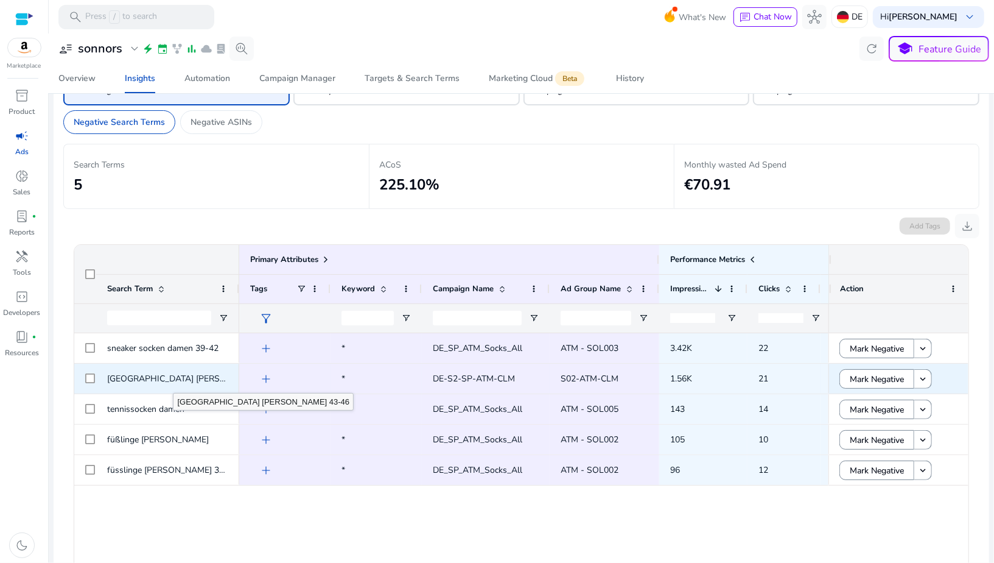
click at [173, 378] on span "[GEOGRAPHIC_DATA] [PERSON_NAME] 43-46" at bounding box center [198, 379] width 182 height 12
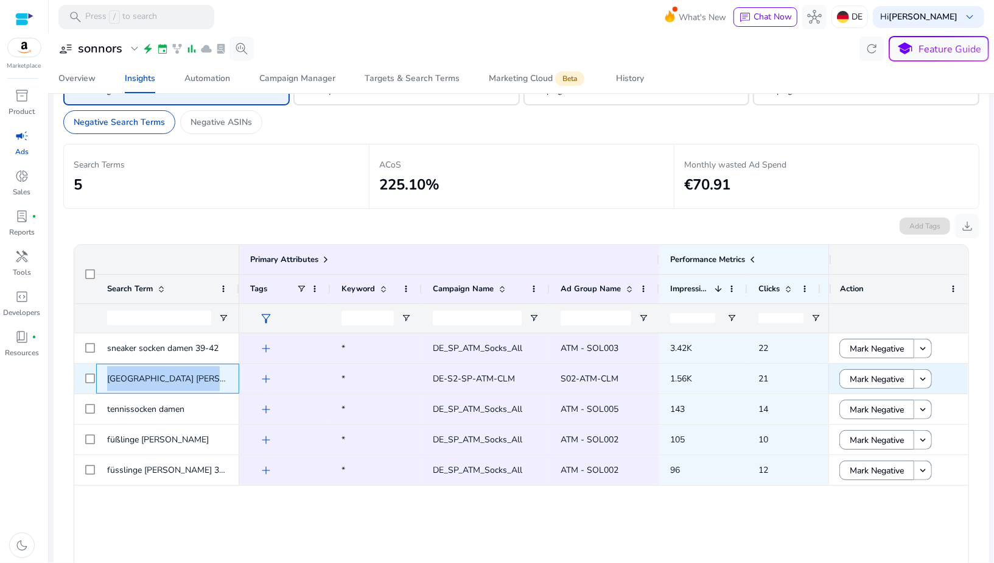
click at [173, 378] on span "[GEOGRAPHIC_DATA] [PERSON_NAME] 43-46" at bounding box center [198, 379] width 182 height 12
copy div "[GEOGRAPHIC_DATA] [PERSON_NAME] 43-46"
click at [171, 377] on span "[GEOGRAPHIC_DATA] [PERSON_NAME] 43-46" at bounding box center [198, 379] width 182 height 12
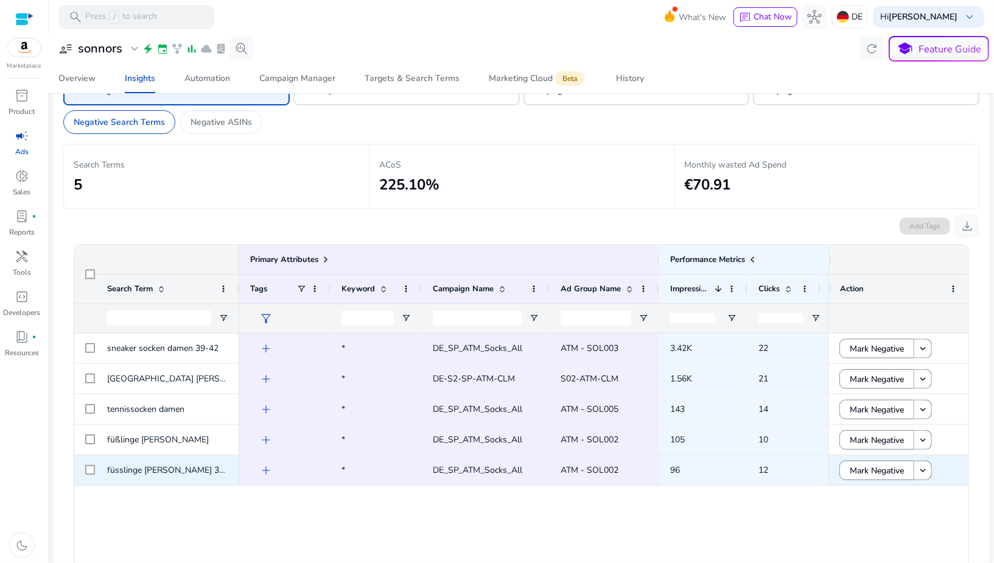
click at [172, 467] on span "füsslinge [PERSON_NAME] 39-42" at bounding box center [172, 470] width 130 height 12
copy div "füsslinge [PERSON_NAME] 39-42"
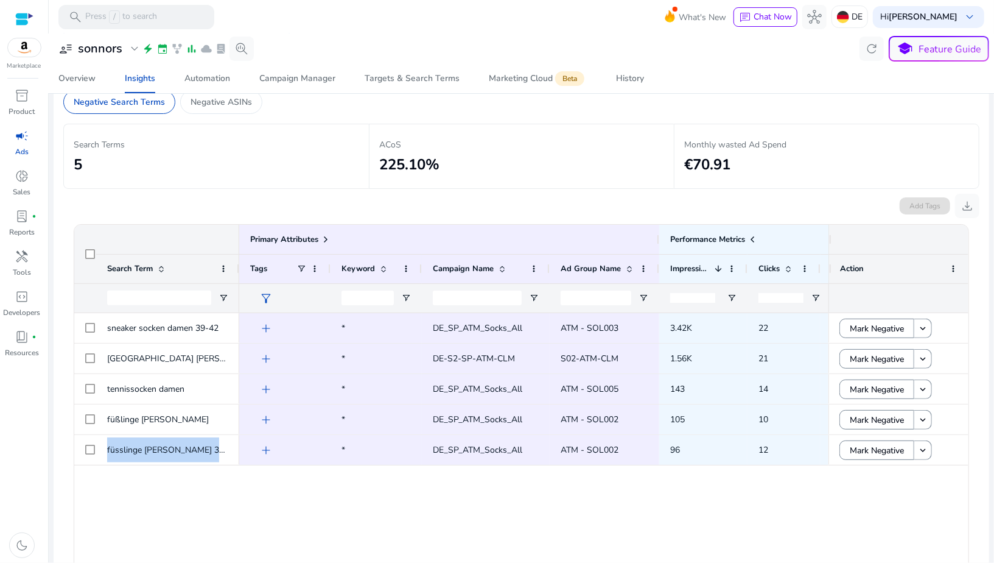
click at [489, 505] on div "* DE_SP_ATM_Socks_All ATM - SOL003 3.42K 22 €12.6 1 add * DE-S2-SP-ATM-CLM S02-…" at bounding box center [533, 477] width 589 height 329
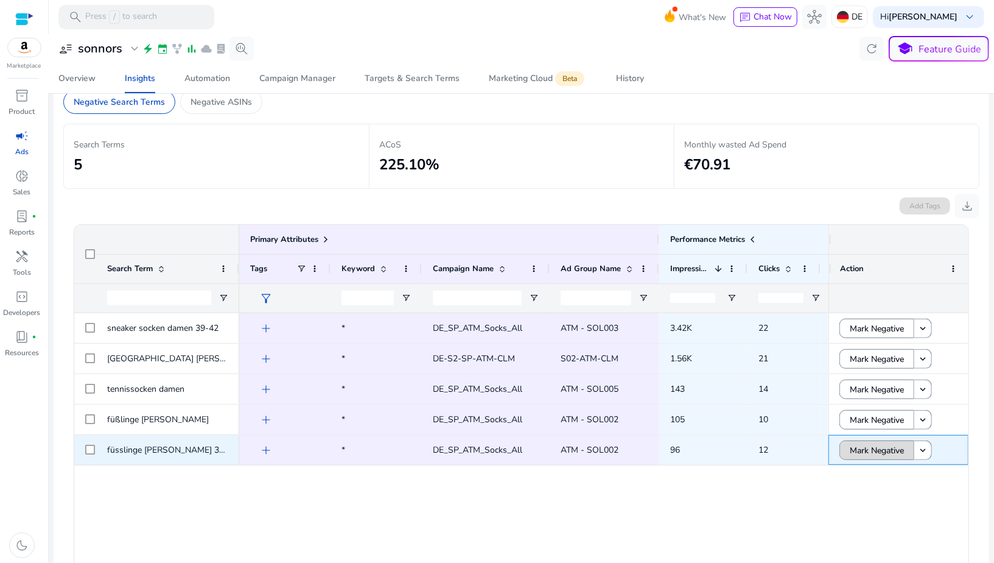
click at [885, 452] on span "Mark Negative" at bounding box center [877, 450] width 54 height 25
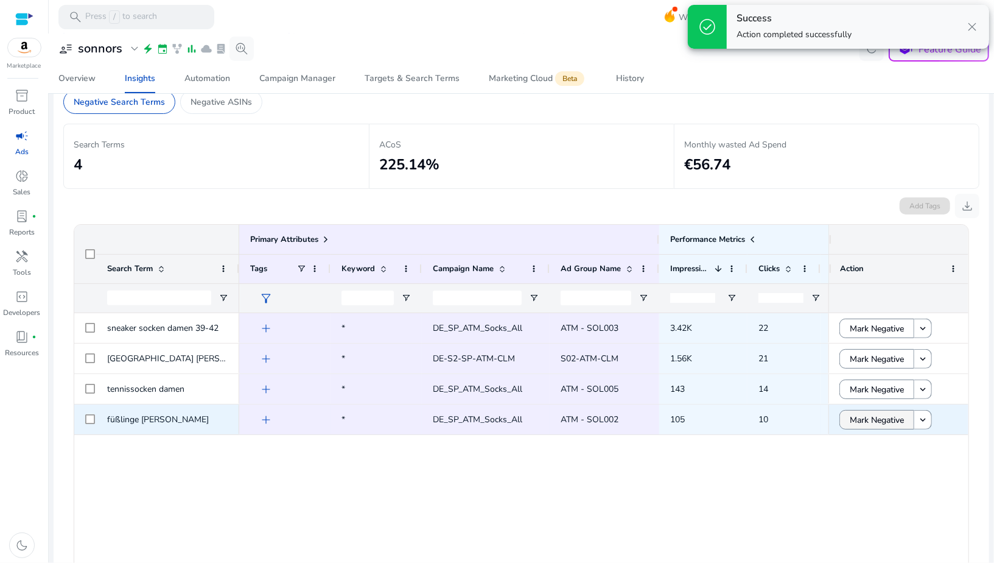
click at [865, 417] on span "Mark Negative" at bounding box center [877, 419] width 54 height 25
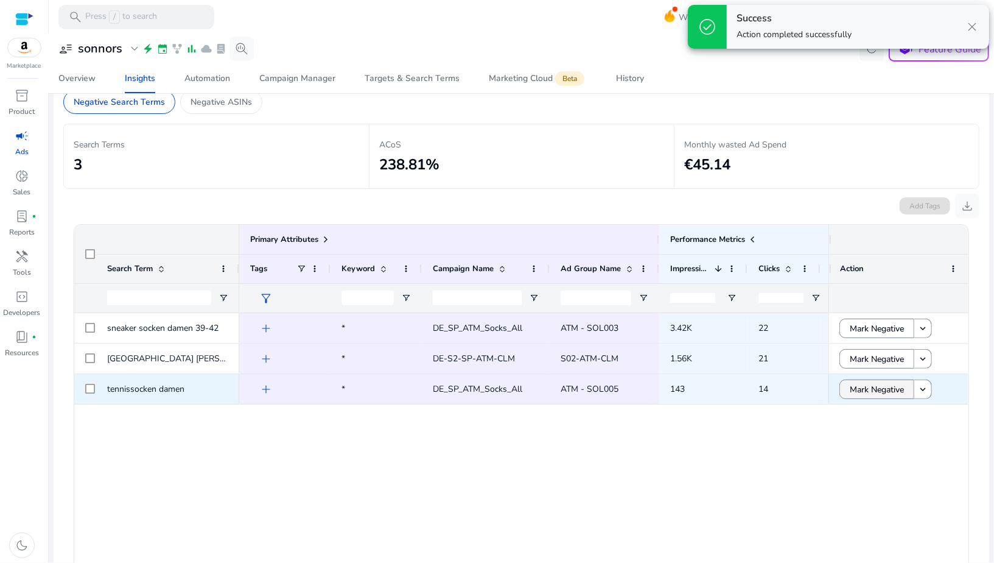
click at [857, 388] on span "Mark Negative" at bounding box center [877, 389] width 54 height 25
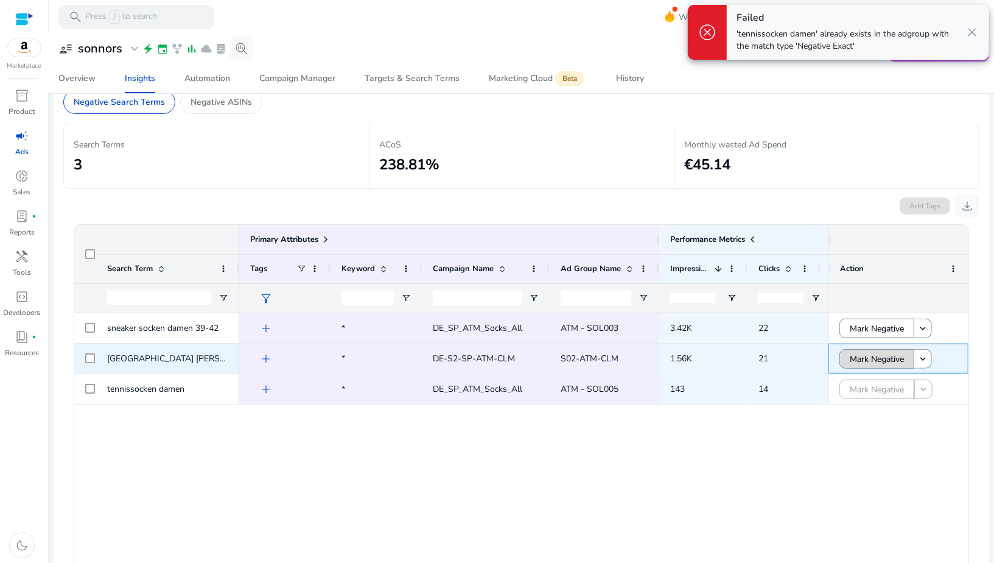
click at [853, 356] on span "Mark Negative" at bounding box center [877, 358] width 54 height 25
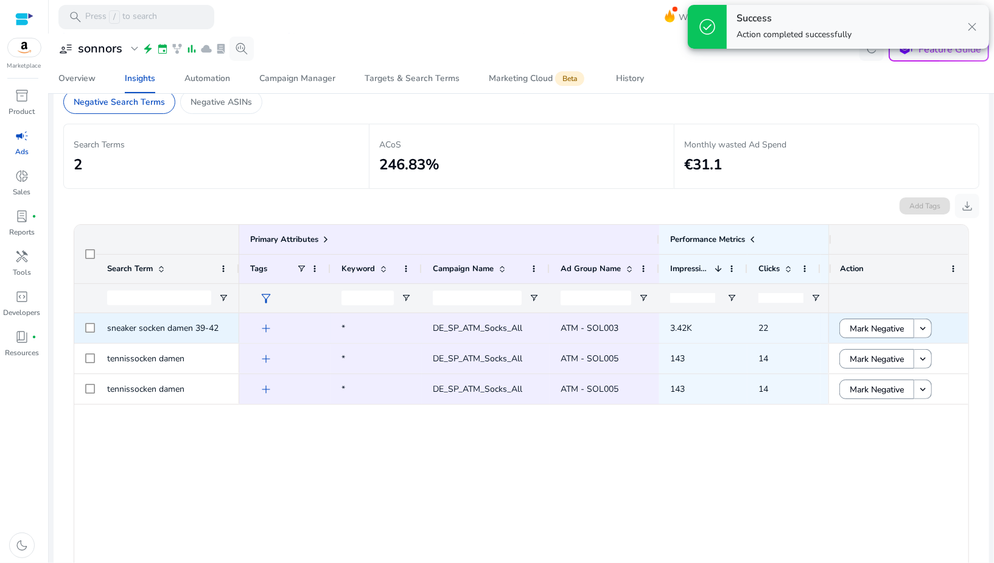
click at [851, 331] on span "Mark Negative" at bounding box center [877, 328] width 54 height 25
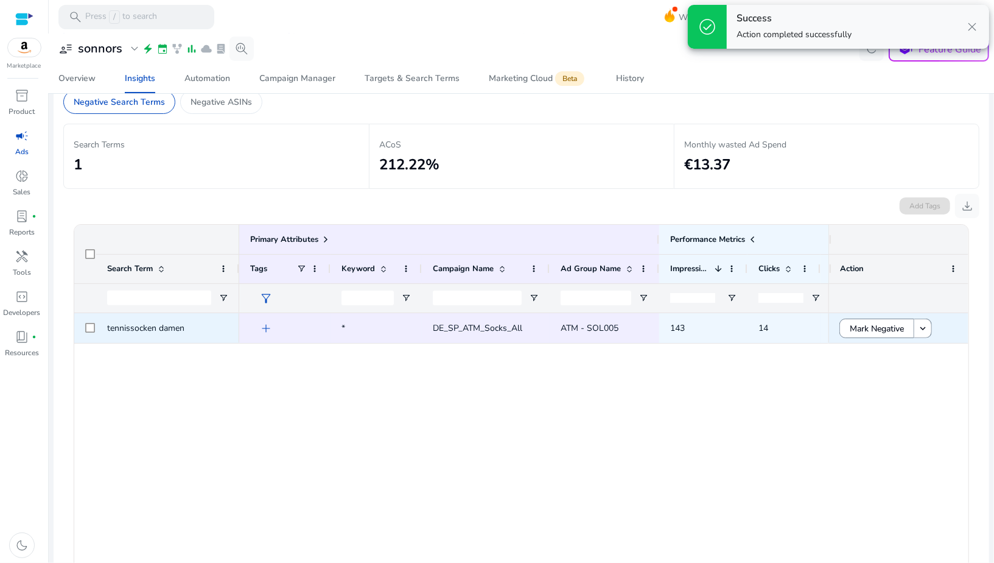
scroll to position [0, 0]
